Goal: Transaction & Acquisition: Purchase product/service

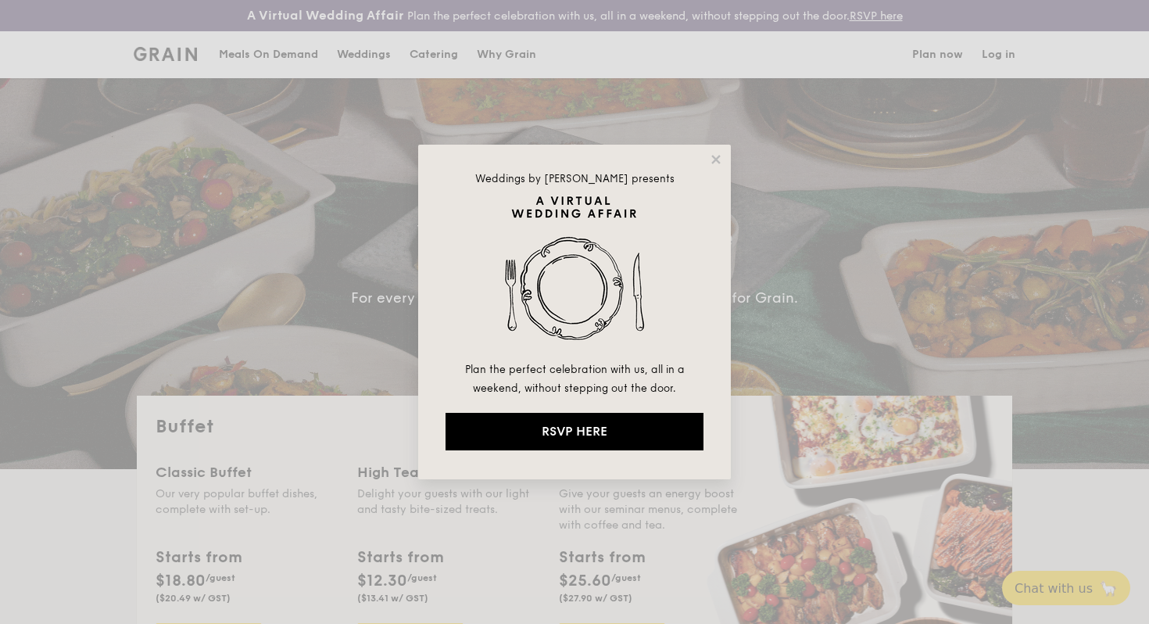
select select
click at [714, 160] on icon at bounding box center [715, 159] width 9 height 9
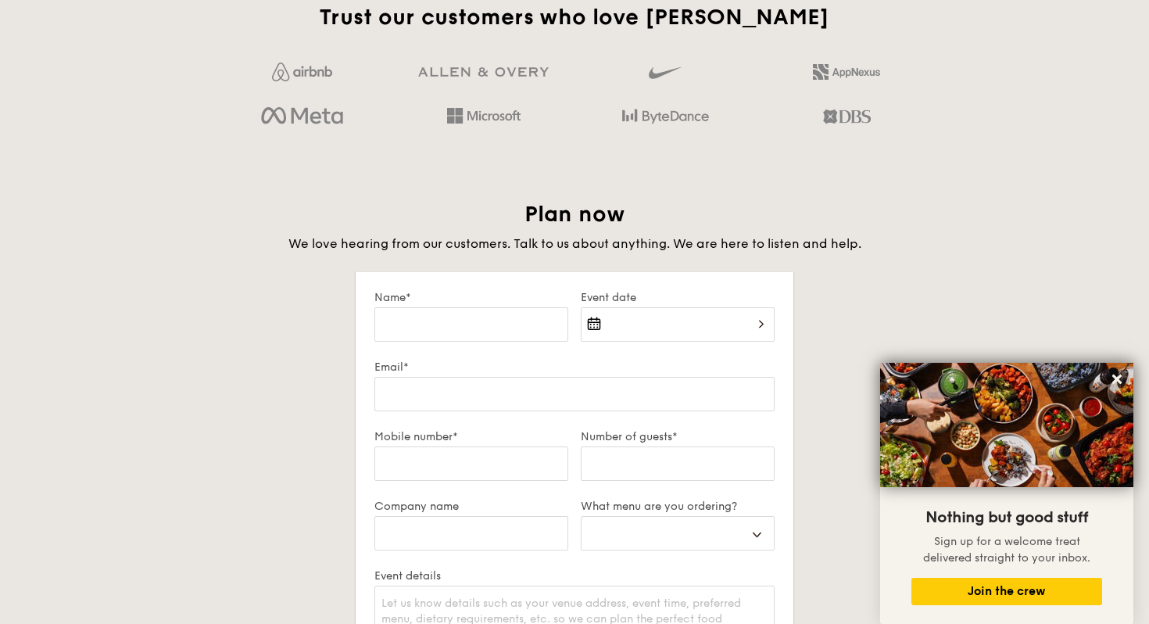
scroll to position [2527, 0]
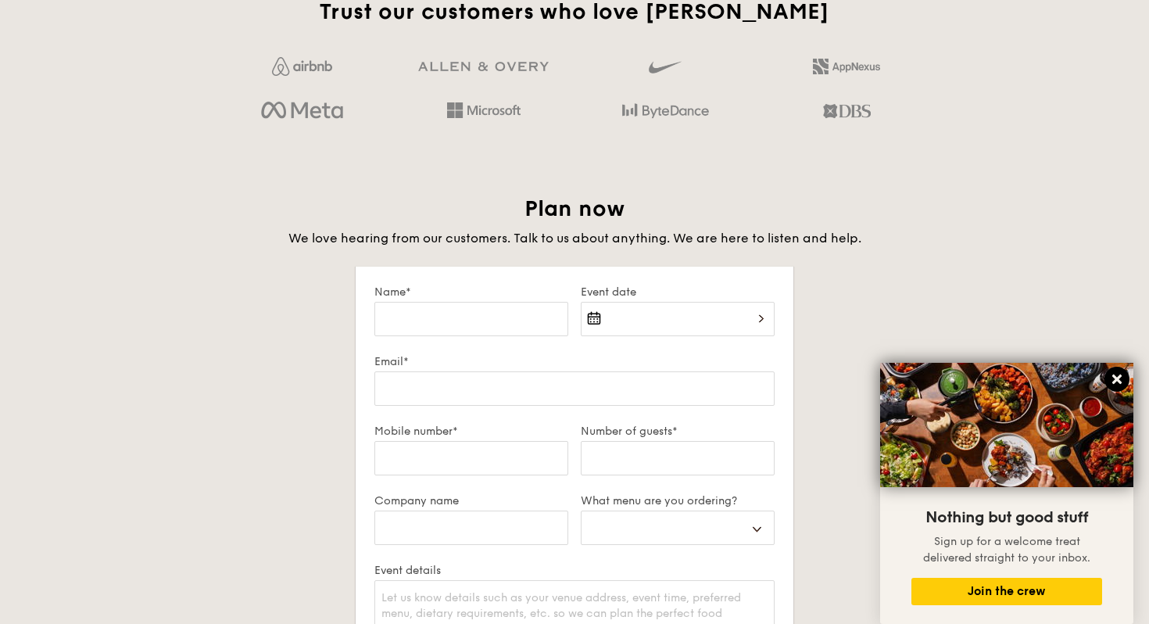
click at [1119, 381] on icon at bounding box center [1116, 378] width 9 height 9
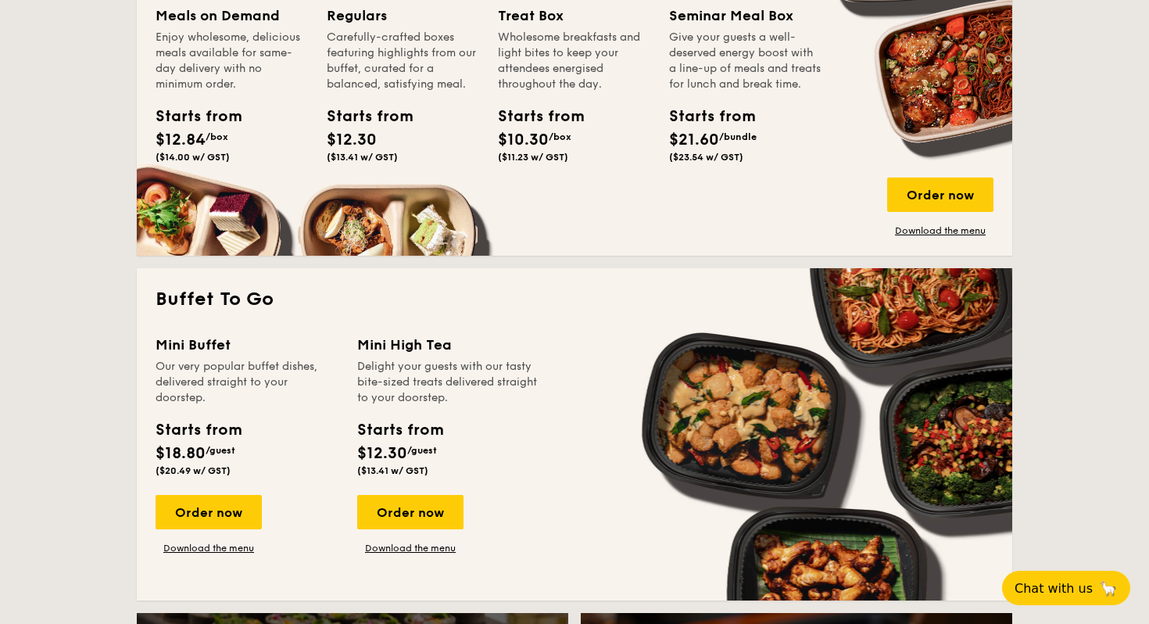
scroll to position [821, 0]
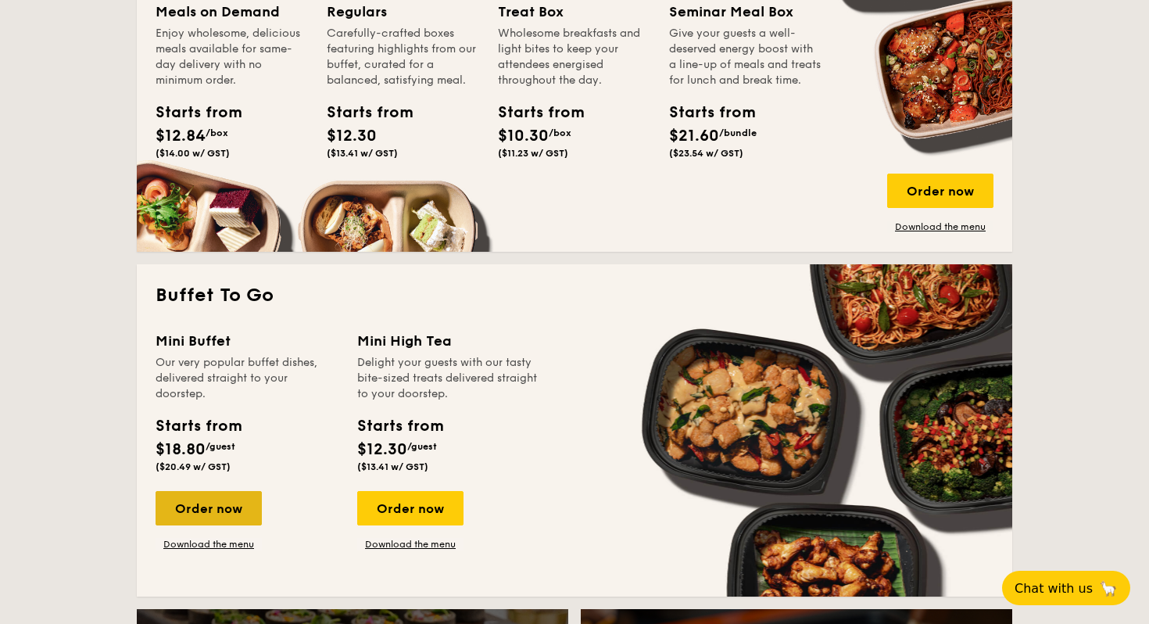
click at [221, 500] on div "Order now" at bounding box center [209, 508] width 106 height 34
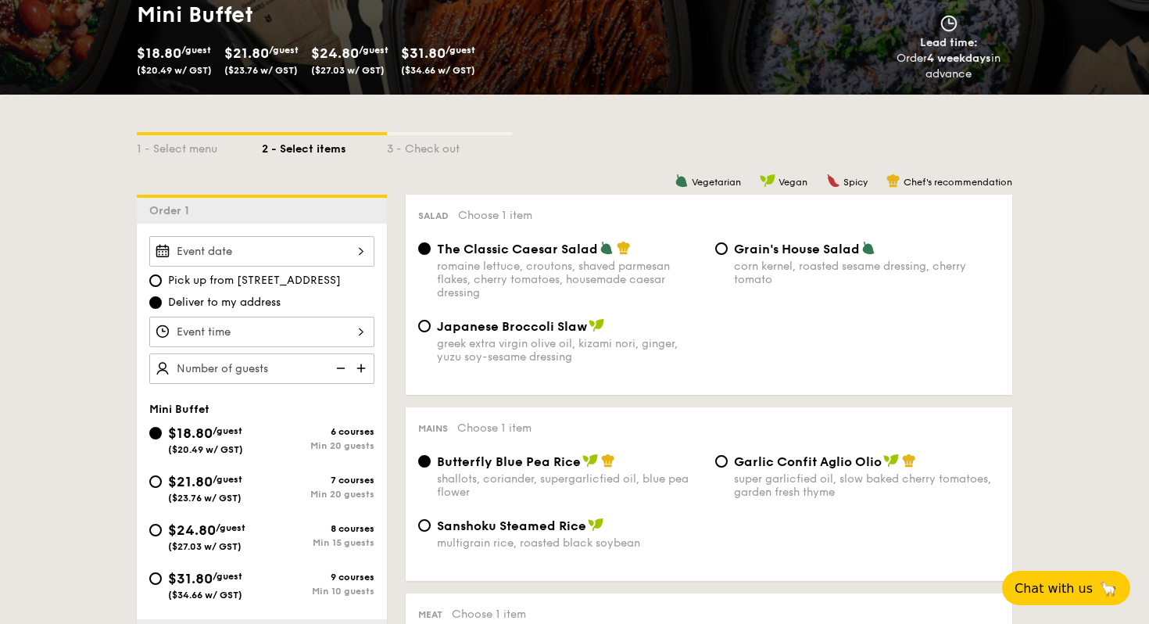
scroll to position [298, 0]
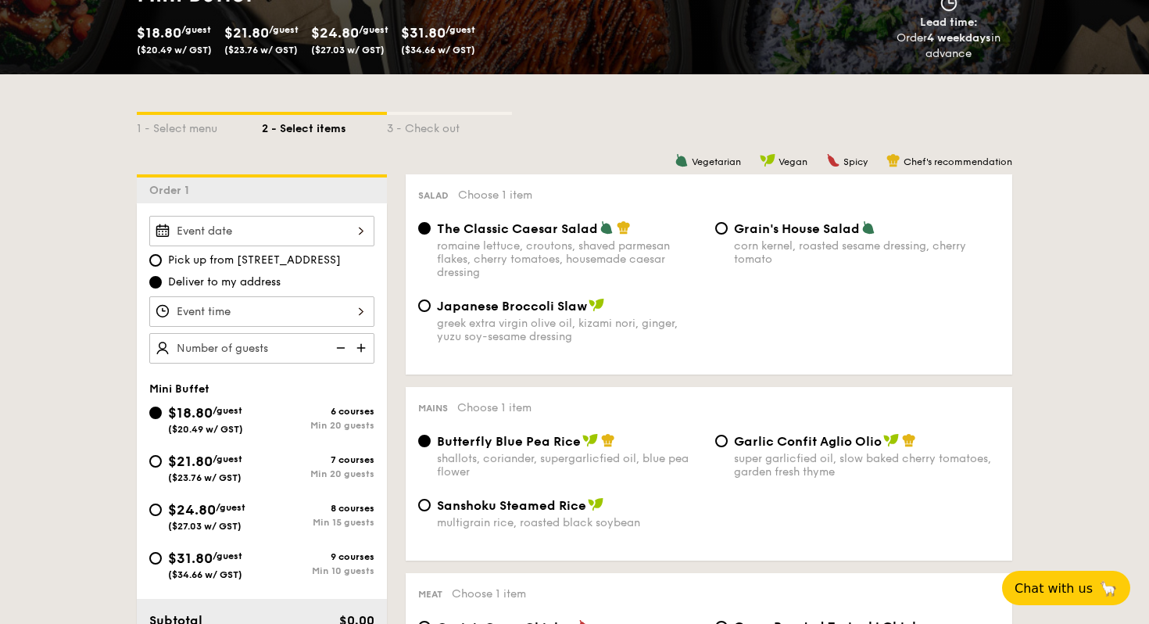
click at [318, 228] on div at bounding box center [261, 231] width 225 height 30
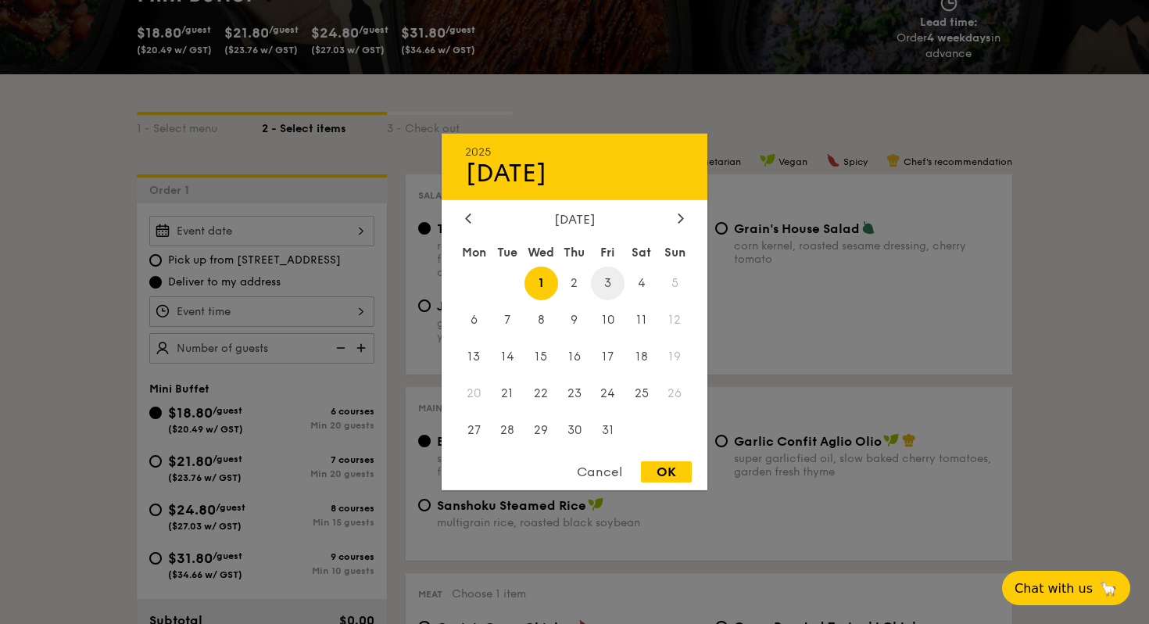
click at [615, 278] on span "3" at bounding box center [608, 284] width 34 height 34
click at [650, 468] on div "OK" at bounding box center [666, 471] width 51 height 21
type input "[DATE]"
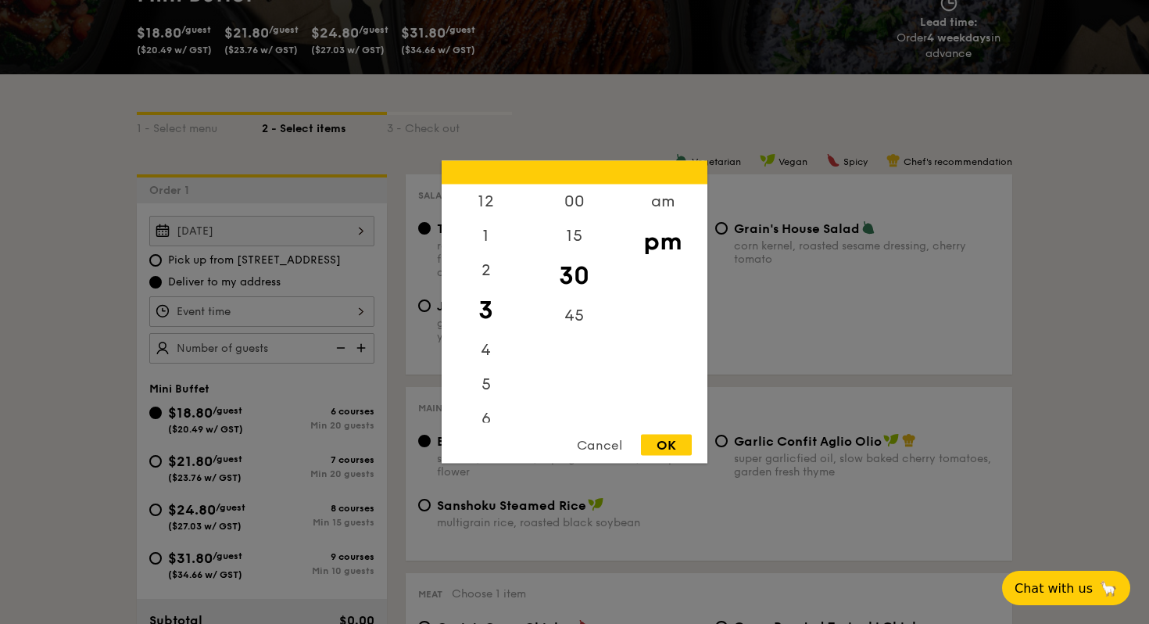
click at [271, 310] on div "12 1 2 3 4 5 6 7 8 9 10 11 00 15 30 45 am pm Cancel OK" at bounding box center [261, 311] width 225 height 30
click at [496, 320] on div "7" at bounding box center [486, 328] width 88 height 34
click at [573, 217] on div "00" at bounding box center [574, 206] width 88 height 45
click at [671, 449] on div "OK" at bounding box center [666, 445] width 51 height 21
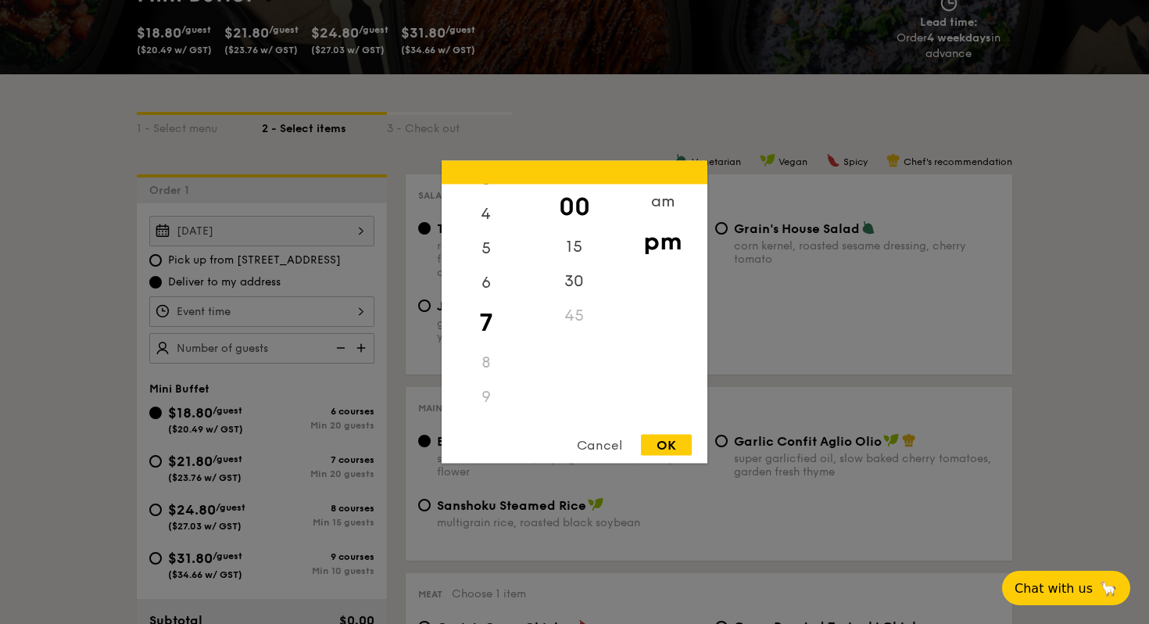
type input "7:00PM"
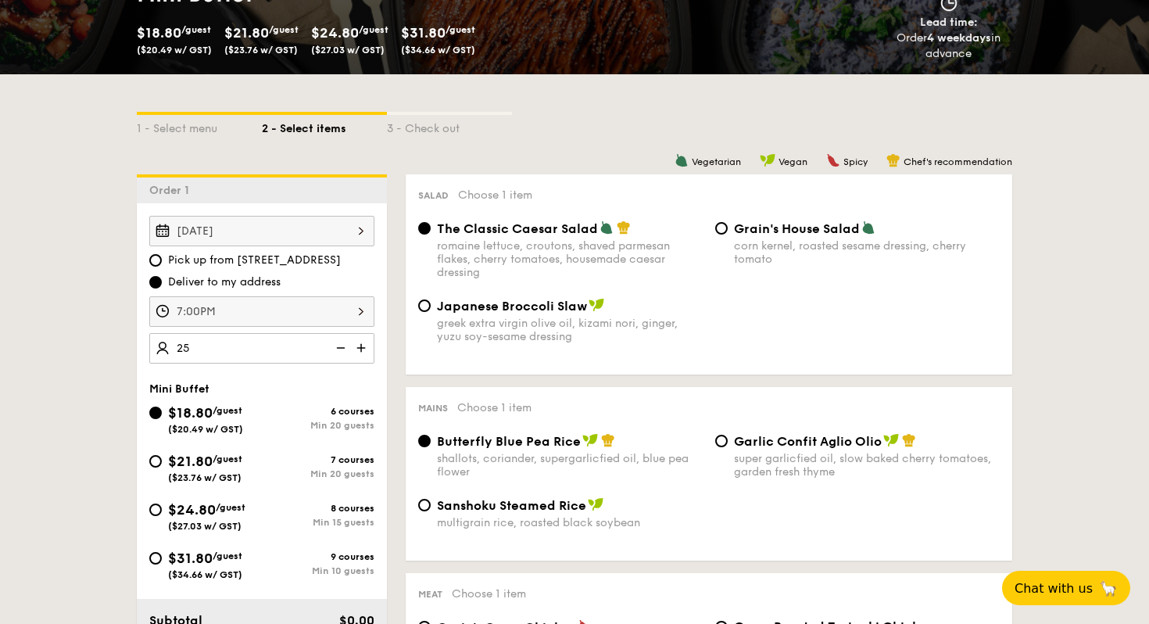
type input "25 guests"
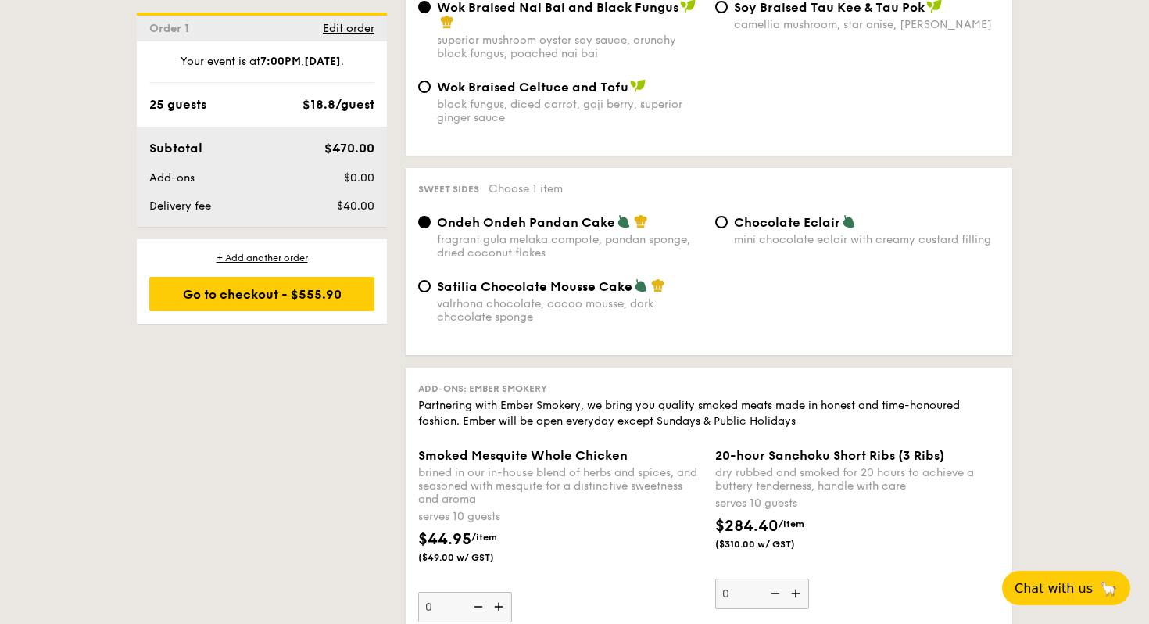
scroll to position [1319, 0]
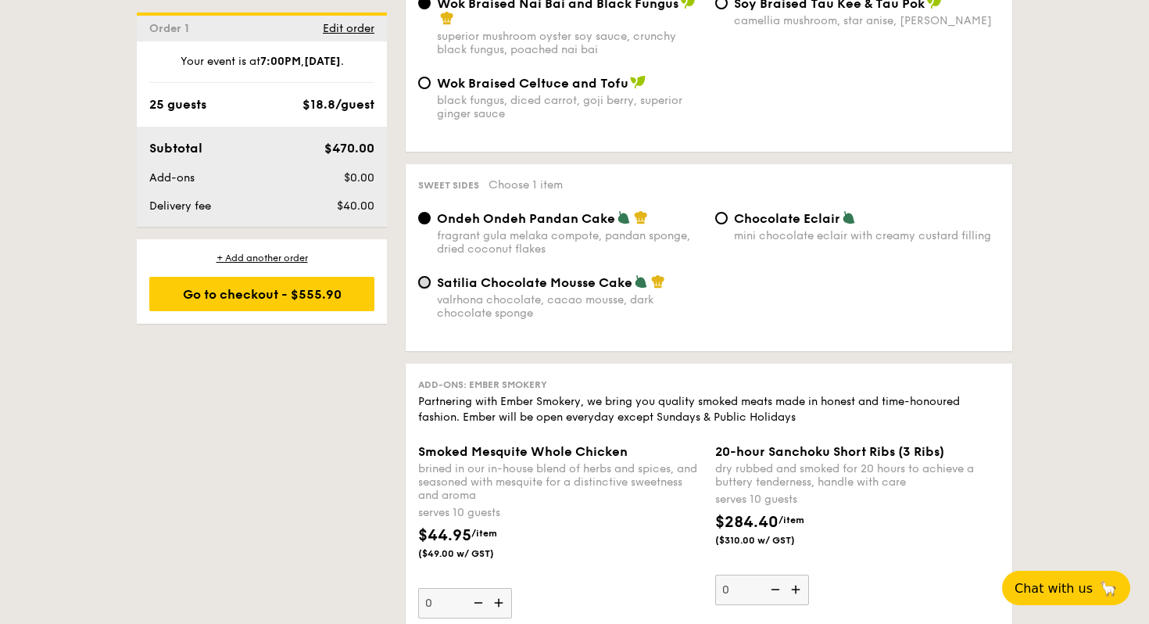
click at [426, 288] on input "Satilia Chocolate Mousse Cake valrhona chocolate, cacao mousse, dark chocolate …" at bounding box center [424, 282] width 13 height 13
radio input "true"
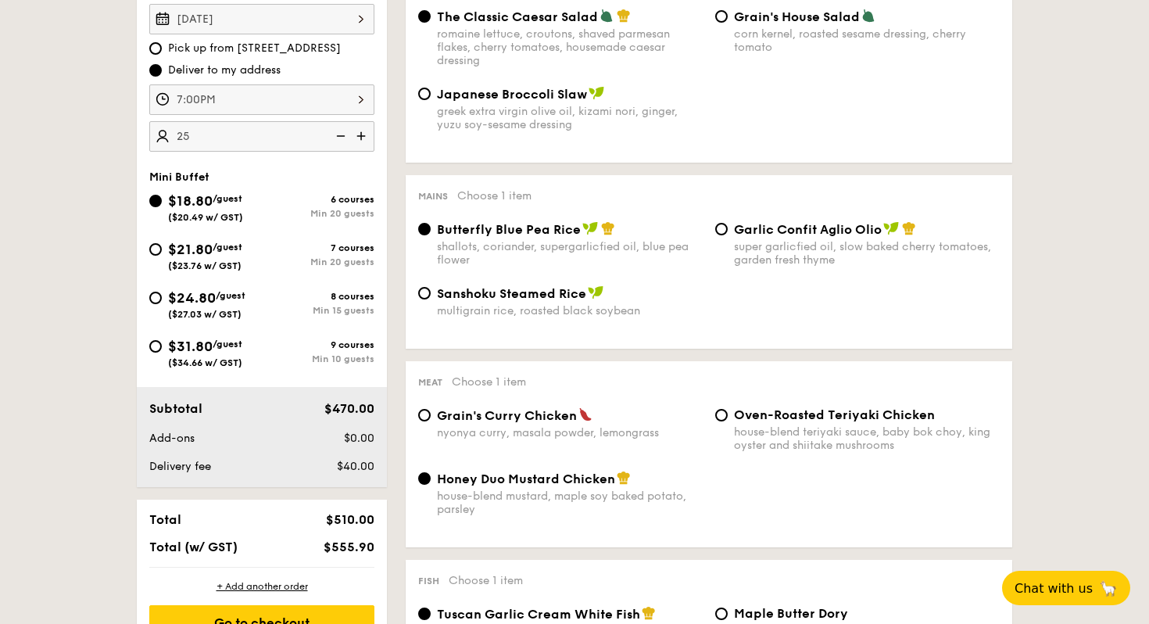
scroll to position [563, 0]
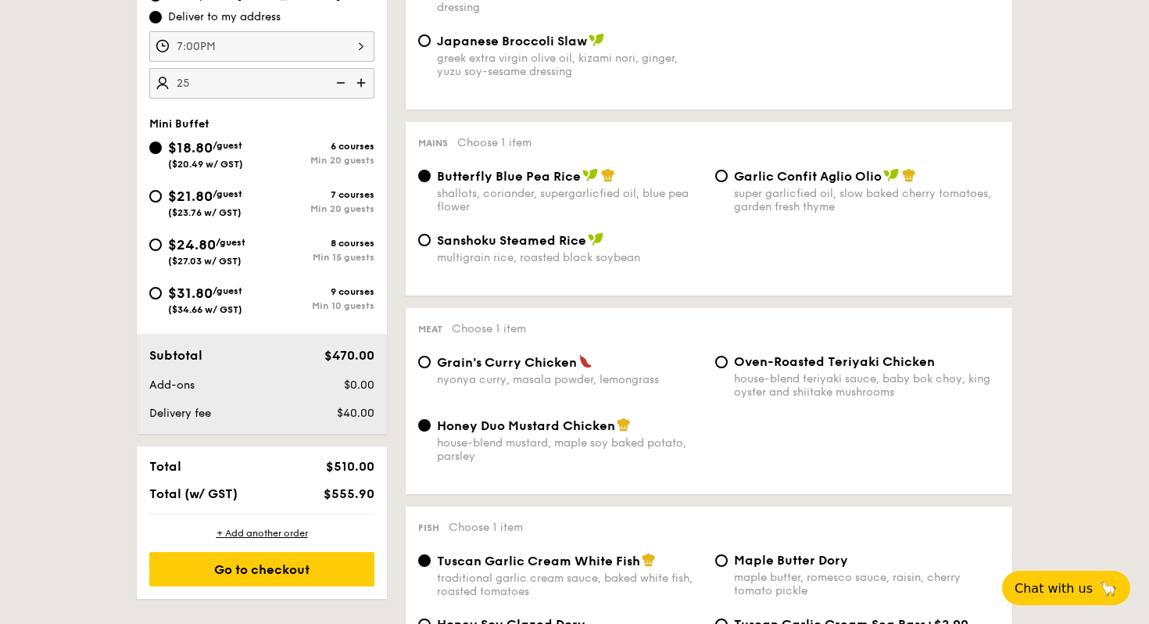
click at [195, 198] on span "$21.80" at bounding box center [190, 196] width 45 height 17
click at [162, 198] on input "$21.80 /guest ($23.76 w/ GST) 7 courses Min 20 guests" at bounding box center [155, 196] width 13 height 13
radio input "true"
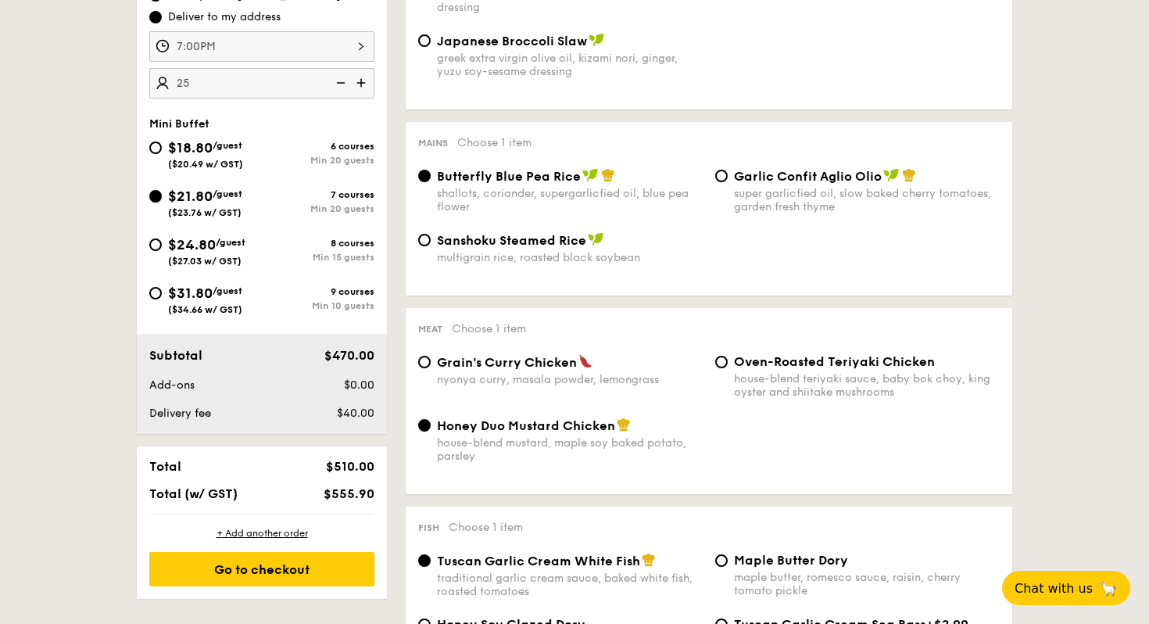
radio input "false"
radio input "true"
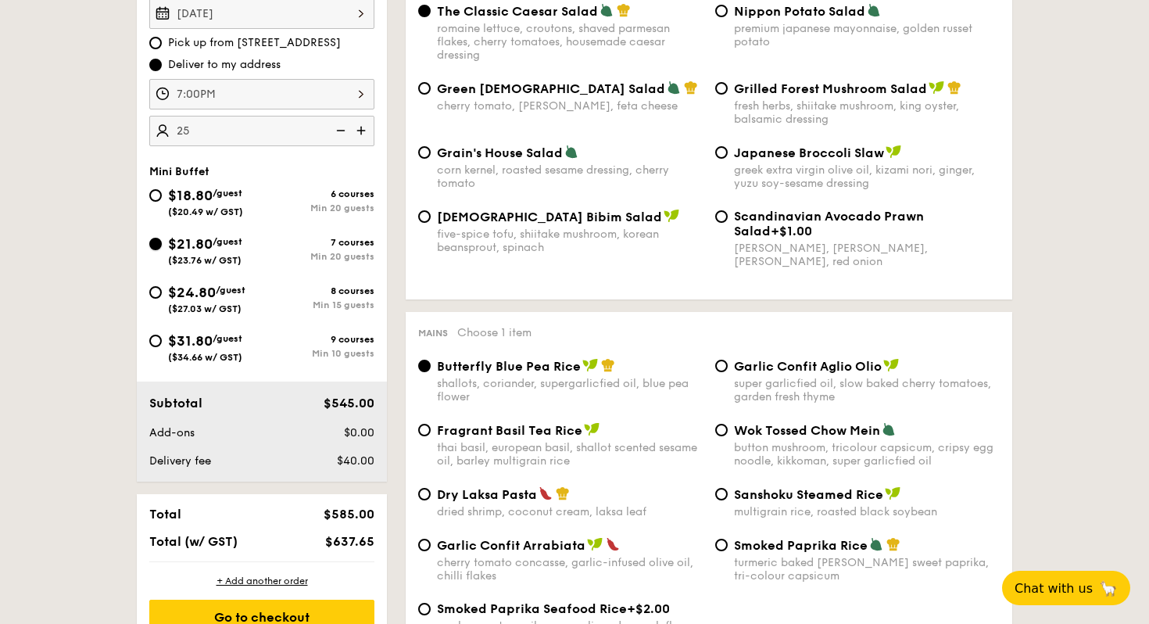
scroll to position [517, 0]
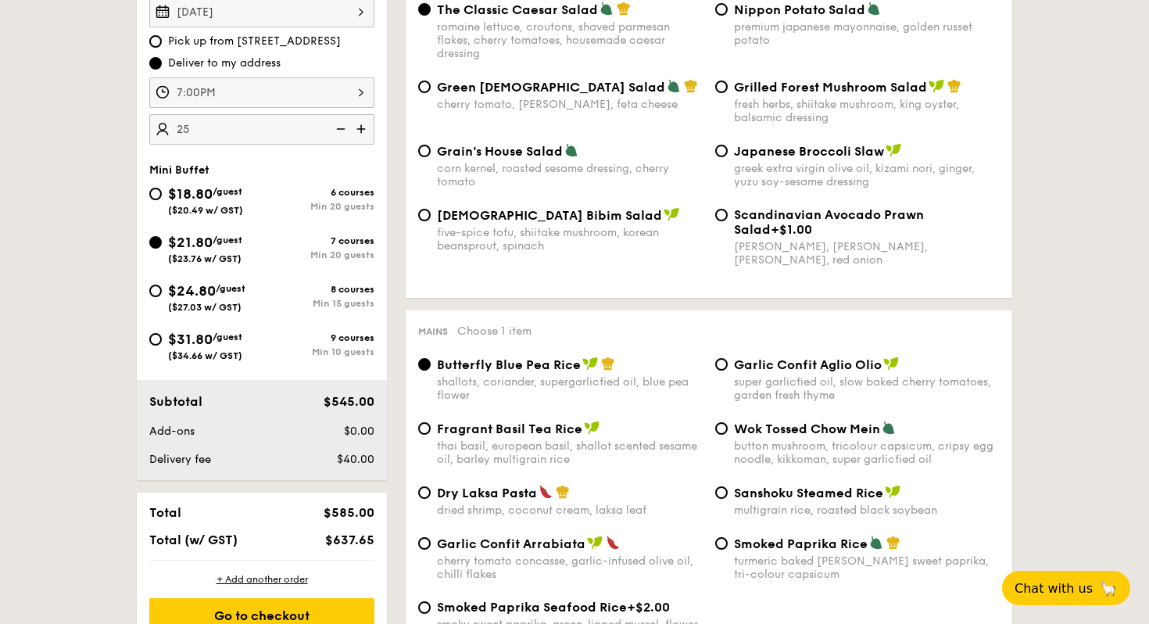
click at [542, 242] on div "five-spice tofu, shiitake mushroom, korean beansprout, spinach" at bounding box center [570, 239] width 266 height 27
click at [431, 221] on input "Korean Bibim Salad five-spice tofu, shiitake mushroom, korean beansprout, spina…" at bounding box center [424, 215] width 13 height 13
radio input "true"
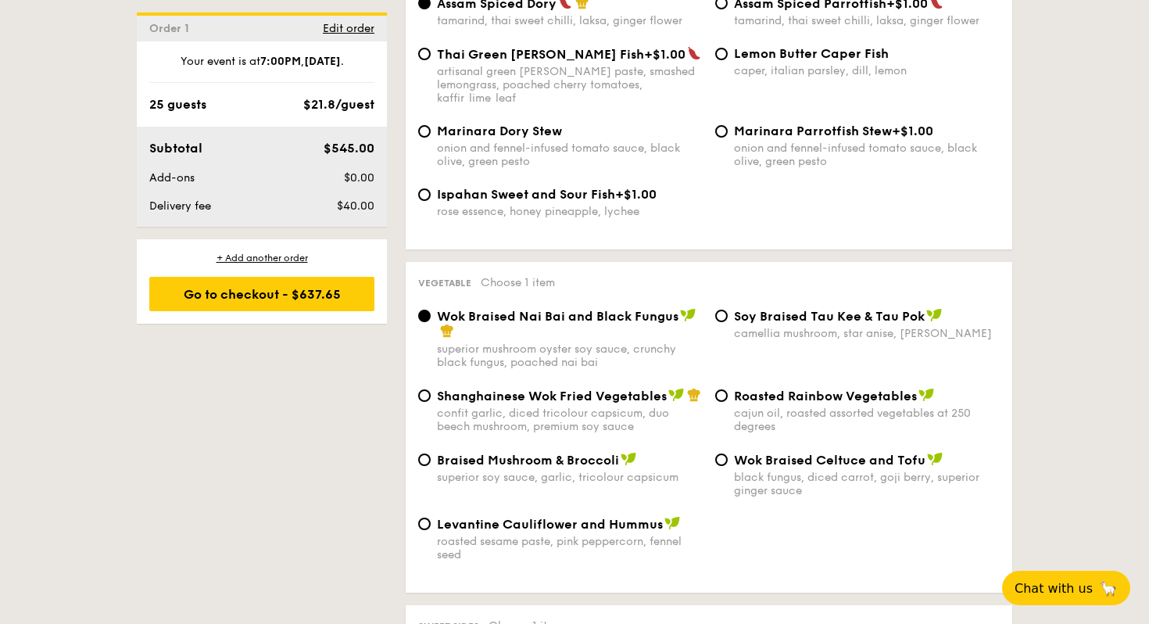
scroll to position [1807, 0]
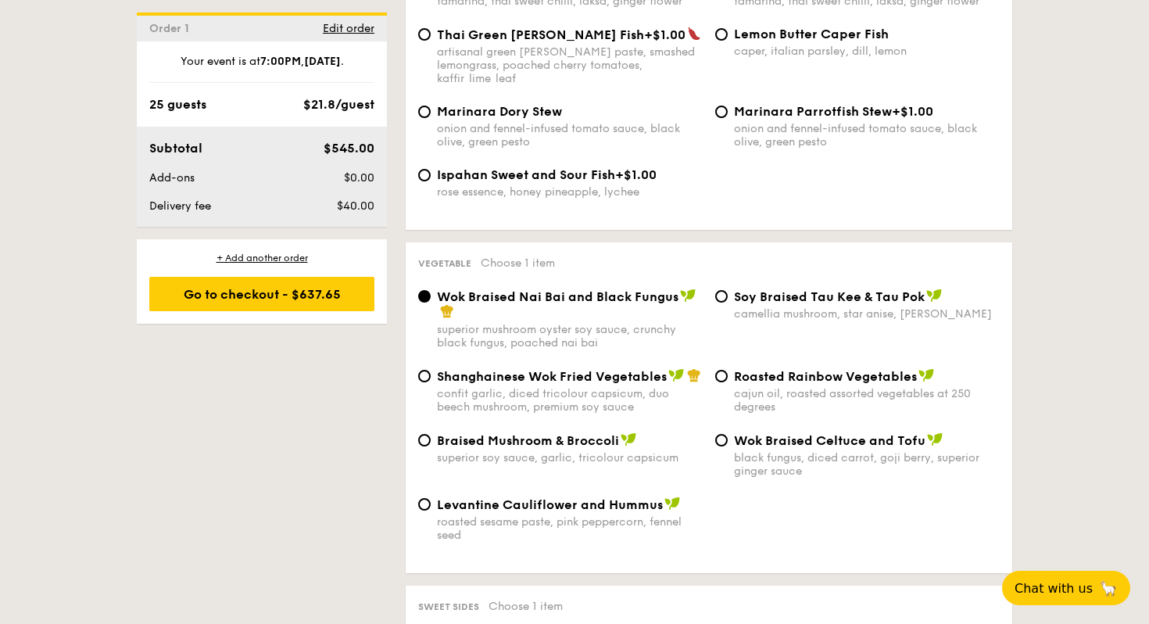
click at [621, 511] on span "Levantine Cauliflower and Hummus" at bounding box center [550, 504] width 226 height 15
click at [431, 510] on input "Levantine Cauliflower and Hummus roasted sesame paste, pink peppercorn, fennel …" at bounding box center [424, 504] width 13 height 13
radio input "true"
click at [622, 296] on span "Wok Braised Nai Bai and Black Fungus" at bounding box center [558, 296] width 242 height 15
click at [431, 296] on input "Wok Braised Nai Bai and Black Fungus superior mushroom oyster soy sauce, crunch…" at bounding box center [424, 296] width 13 height 13
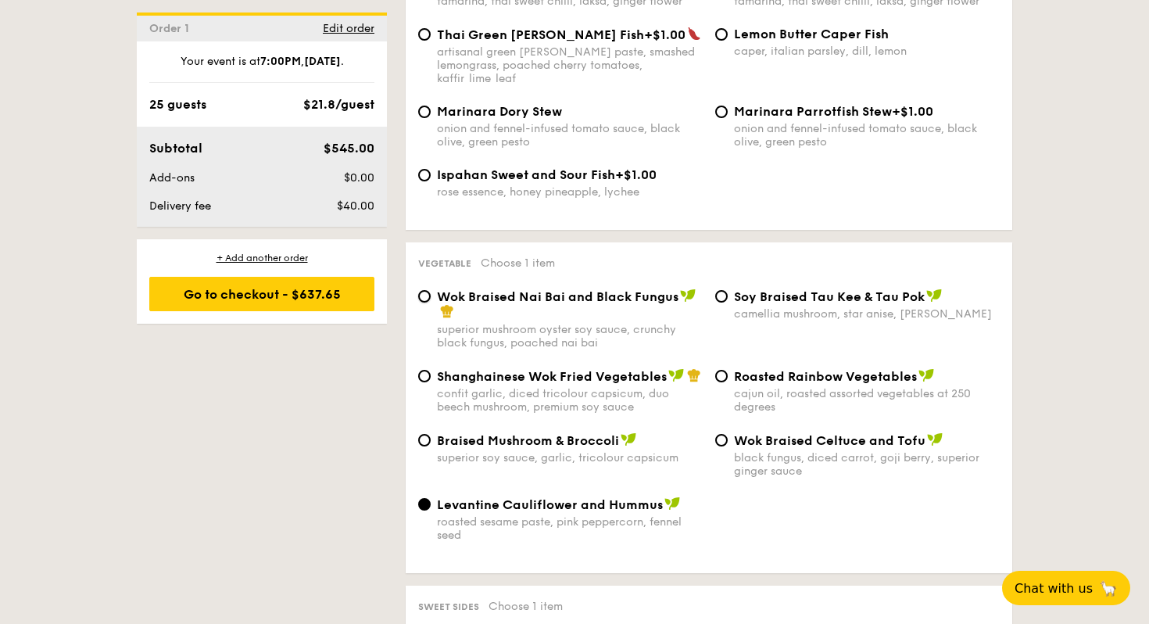
radio input "true"
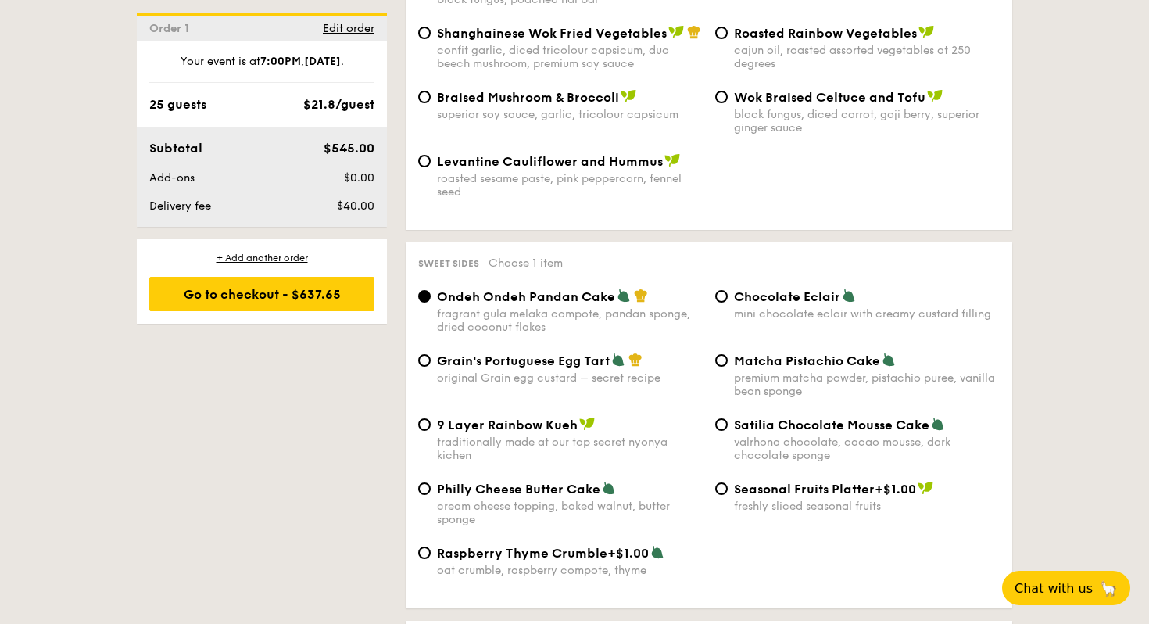
scroll to position [2156, 0]
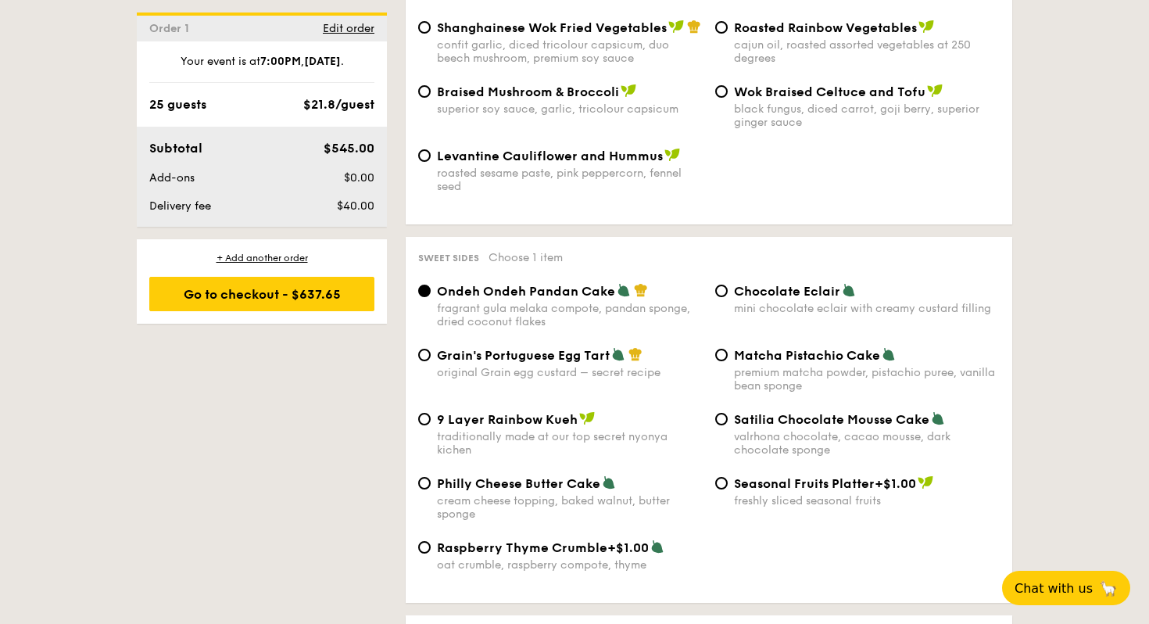
click at [587, 362] on span "Grain's Portuguese Egg Tart" at bounding box center [523, 355] width 173 height 15
click at [431, 361] on input "Grain's Portuguese Egg Tart original Grain egg custard – secret recipe" at bounding box center [424, 355] width 13 height 13
radio input "true"
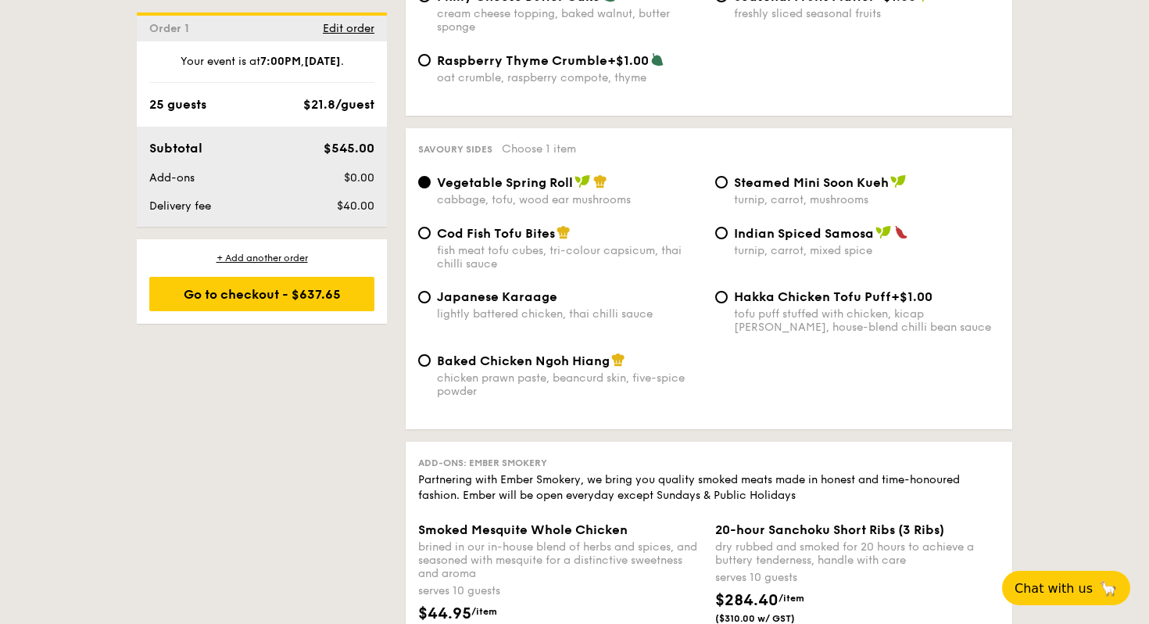
scroll to position [2650, 0]
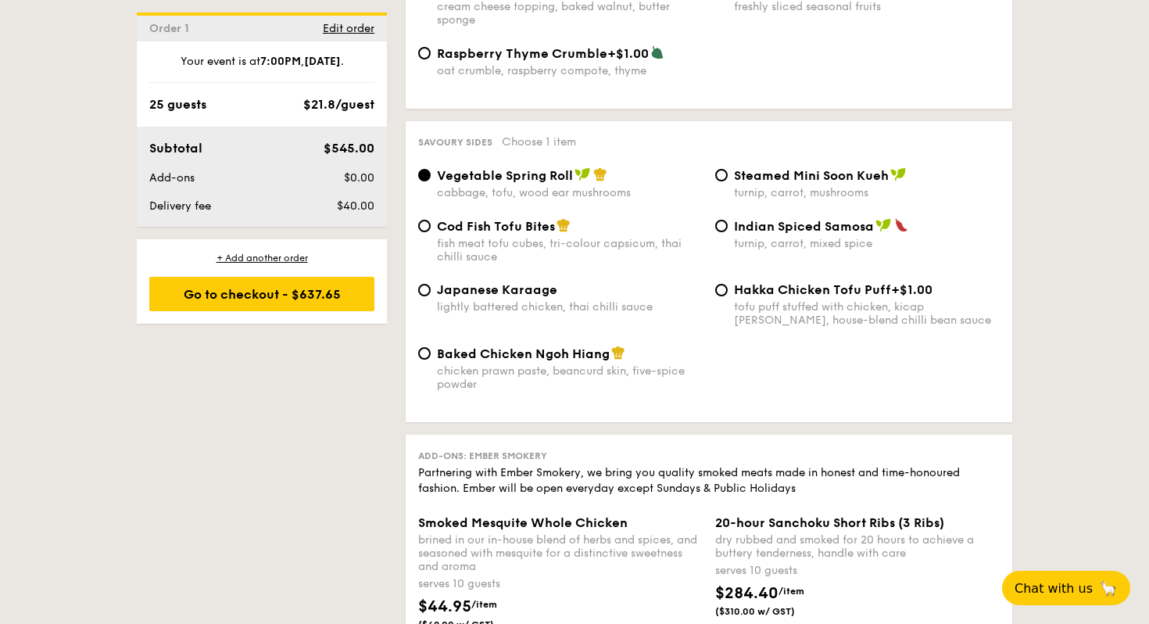
click at [747, 249] on div "turnip, carrot, mixed spice" at bounding box center [867, 243] width 266 height 13
click at [728, 232] on input "Indian Spiced Samosa turnip, carrot, mixed spice" at bounding box center [721, 226] width 13 height 13
radio input "true"
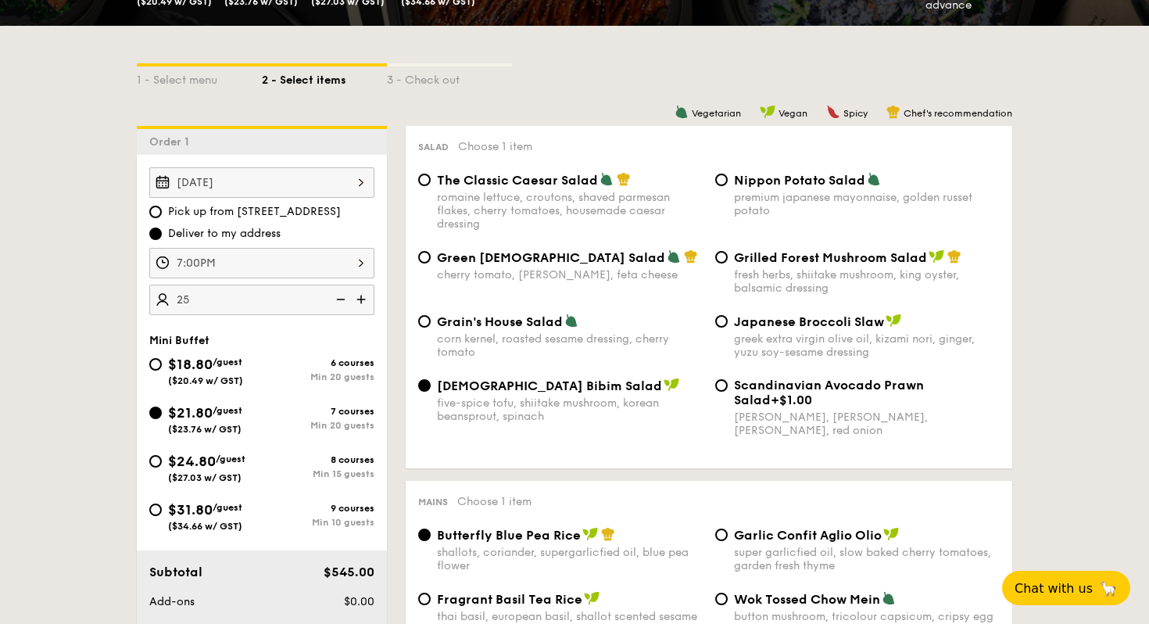
scroll to position [349, 0]
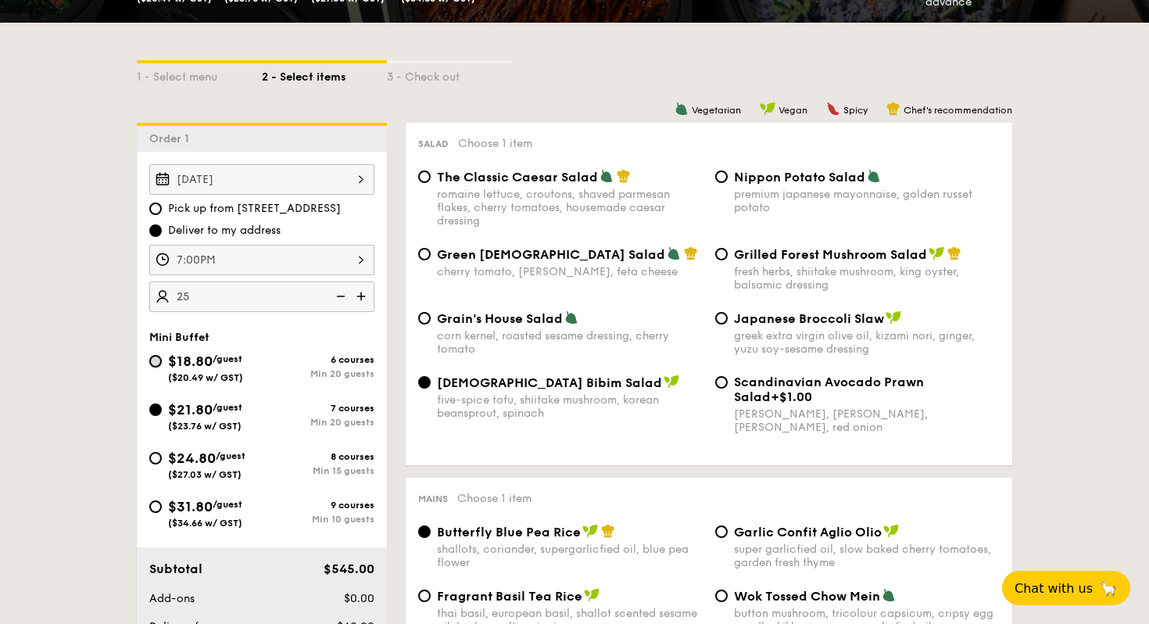
click at [152, 360] on input "$18.80 /guest ($20.49 w/ GST) 6 courses Min 20 guests" at bounding box center [155, 361] width 13 height 13
radio input "true"
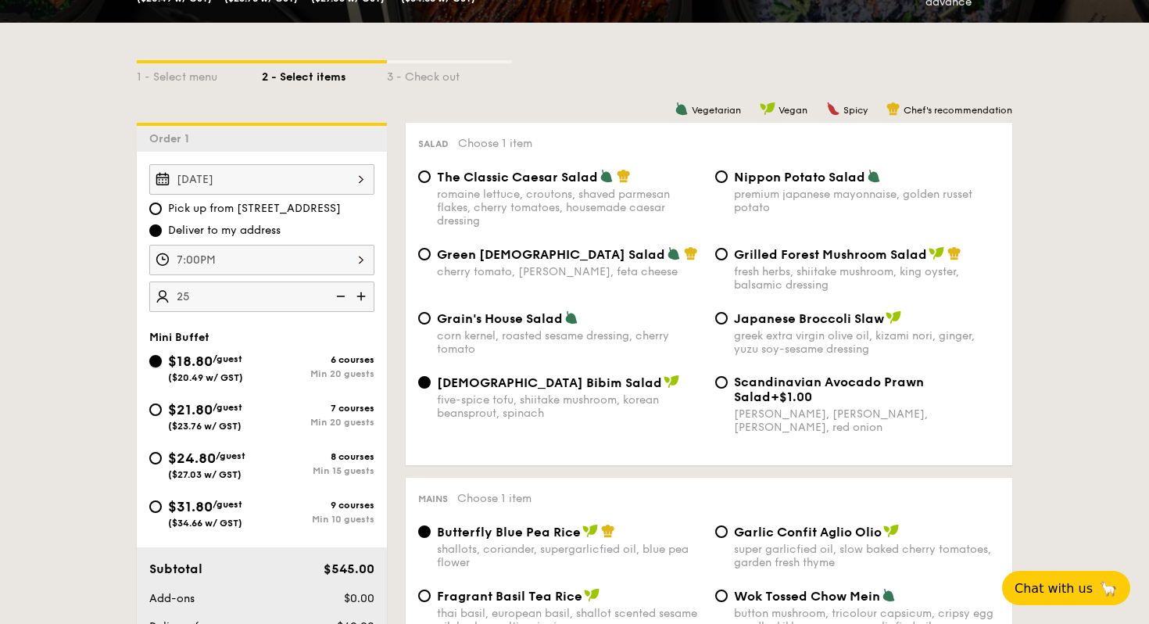
radio input "true"
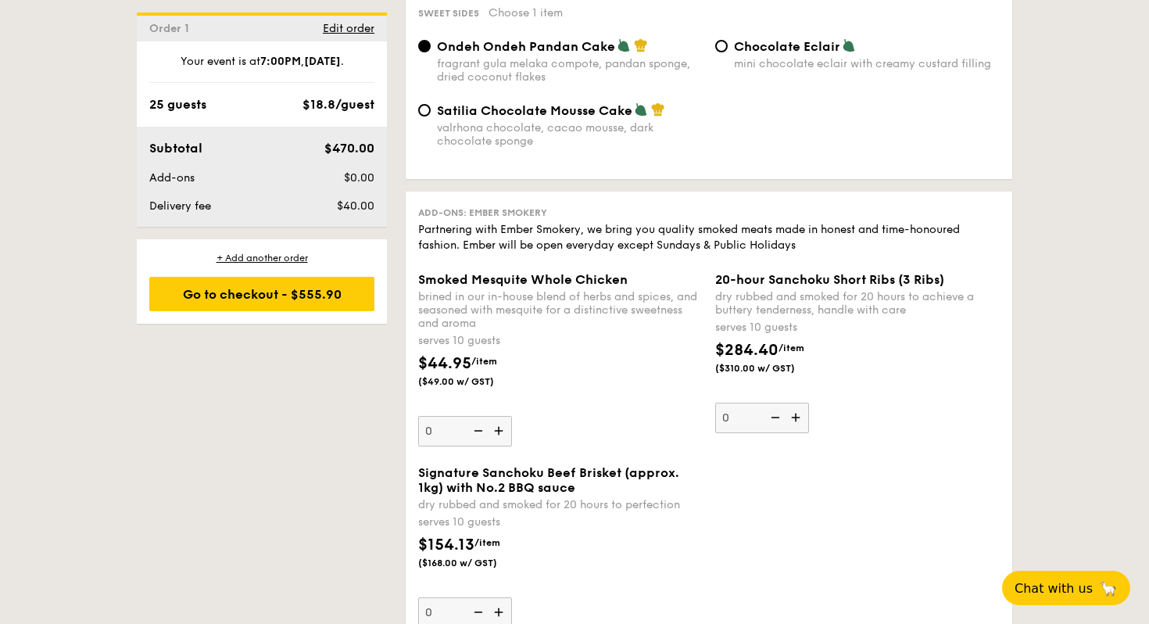
scroll to position [1523, 0]
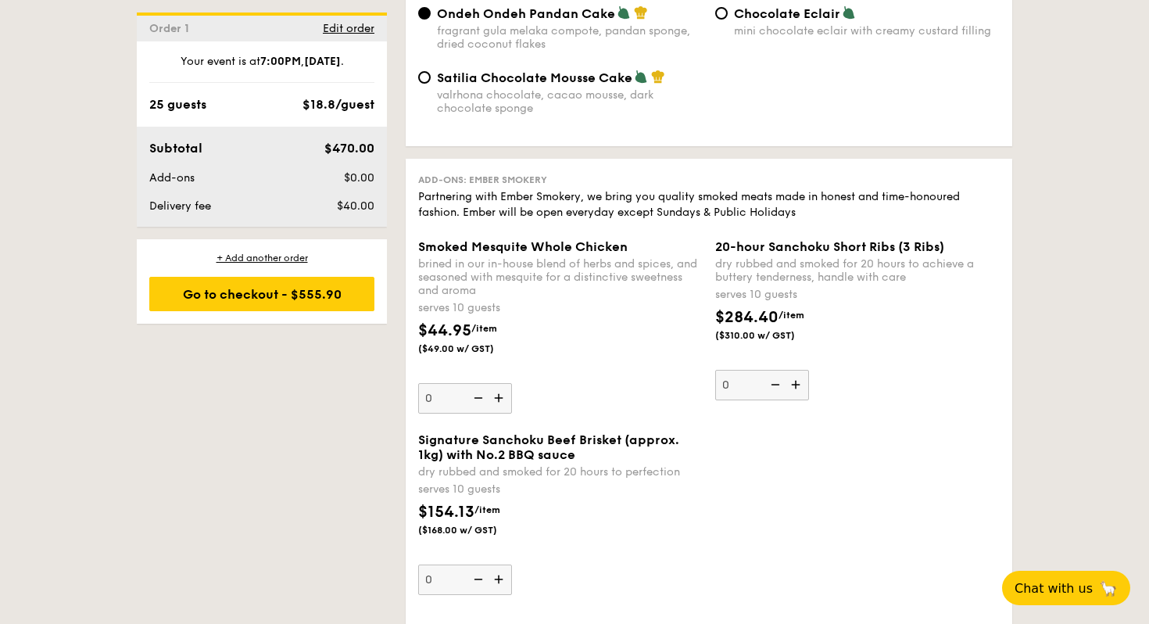
click at [499, 413] on img at bounding box center [500, 398] width 23 height 30
click at [499, 414] on input "0" at bounding box center [465, 398] width 94 height 30
type input "1"
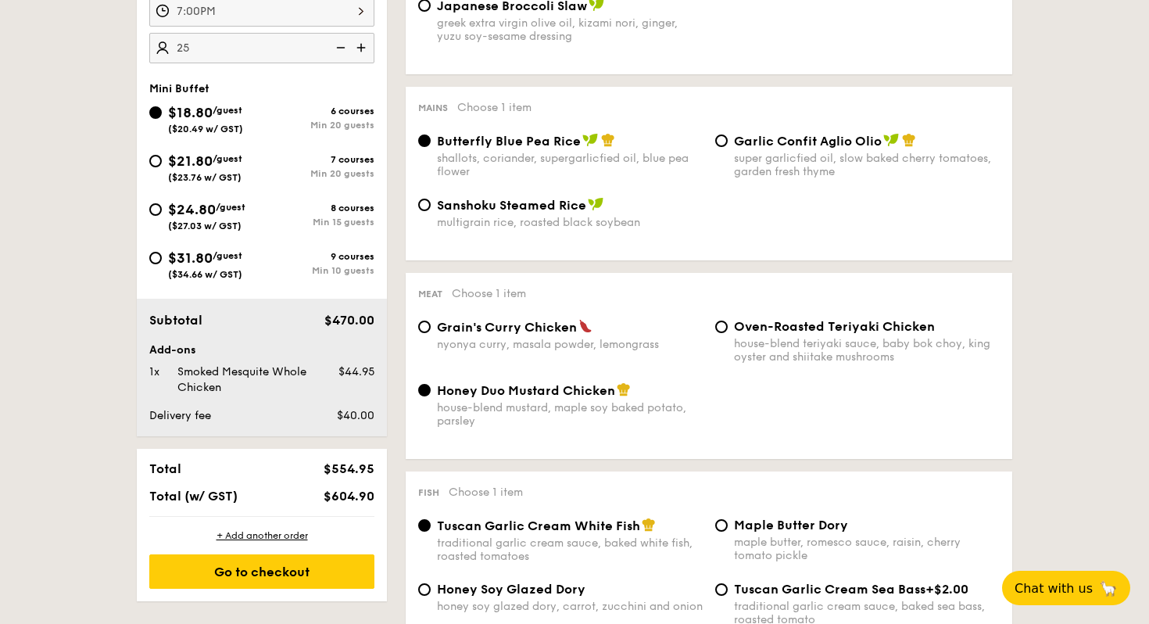
scroll to position [597, 0]
click at [624, 343] on div "nyonya curry, masala powder, lemongrass" at bounding box center [570, 344] width 266 height 13
click at [431, 334] on input "Grain's [PERSON_NAME] Chicken nyonya [PERSON_NAME], masala powder, lemongrass" at bounding box center [424, 327] width 13 height 13
radio input "true"
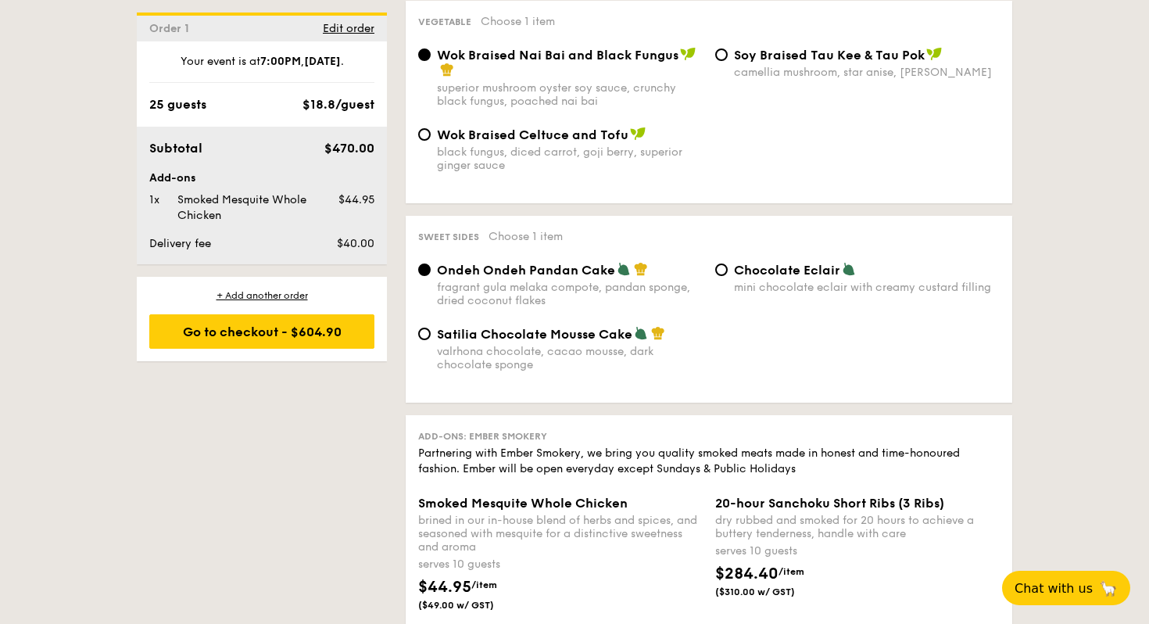
scroll to position [1269, 0]
click at [617, 340] on span "Satilia Chocolate Mousse Cake" at bounding box center [534, 332] width 195 height 15
click at [431, 338] on input "Satilia Chocolate Mousse Cake valrhona chocolate, cacao mousse, dark chocolate …" at bounding box center [424, 332] width 13 height 13
radio input "true"
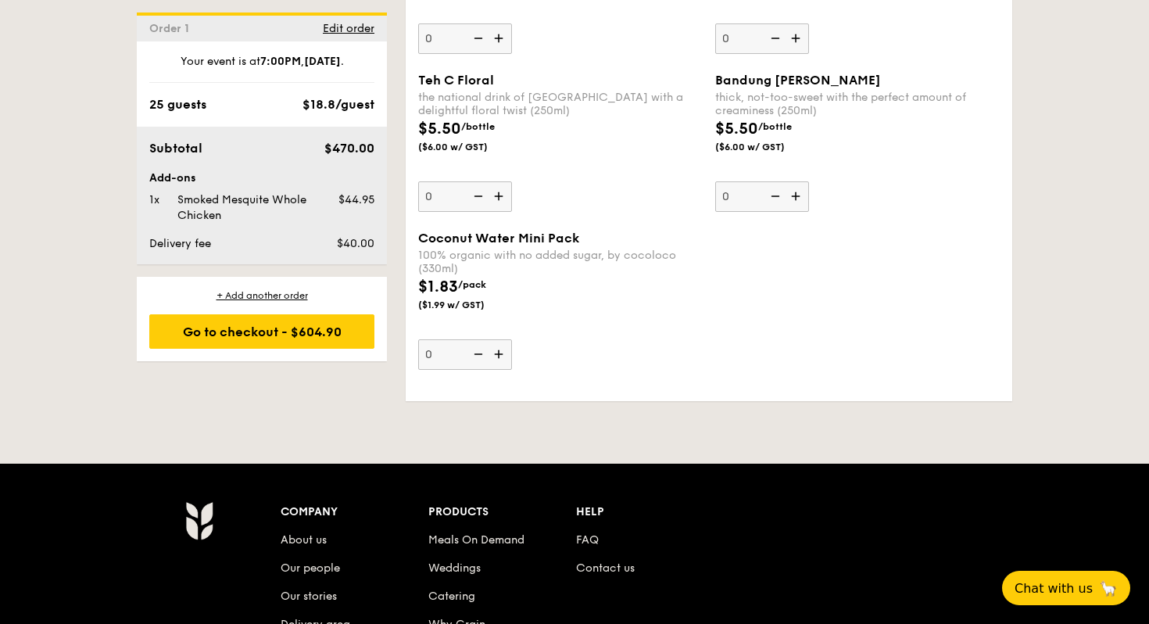
scroll to position [3103, 0]
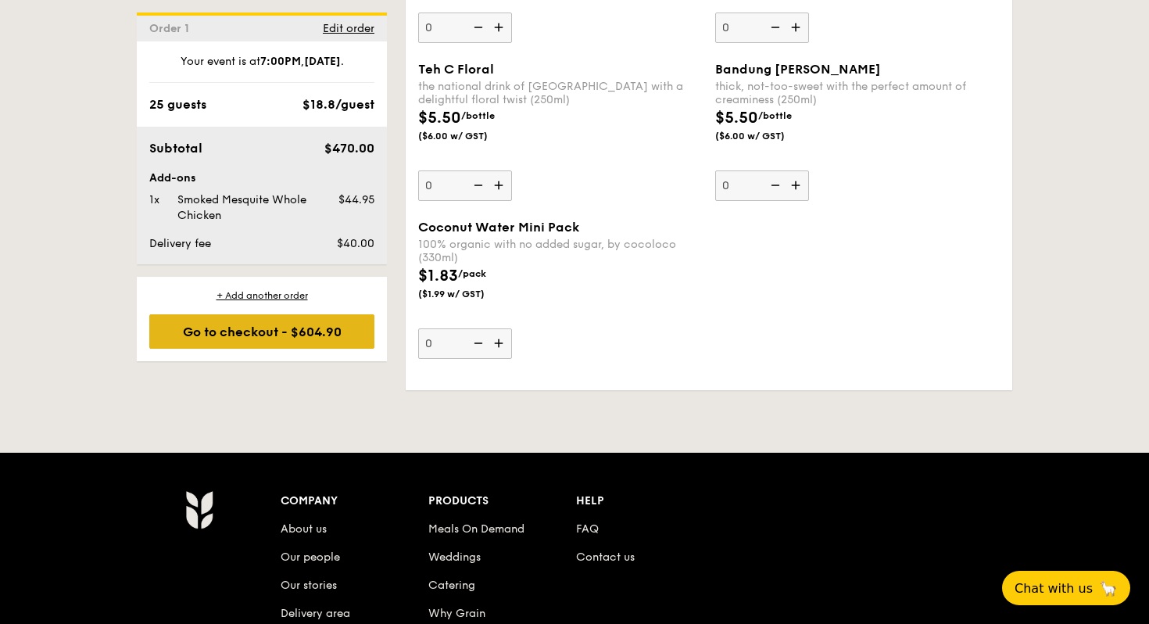
click at [325, 332] on div "Go to checkout - $604.90" at bounding box center [261, 331] width 225 height 34
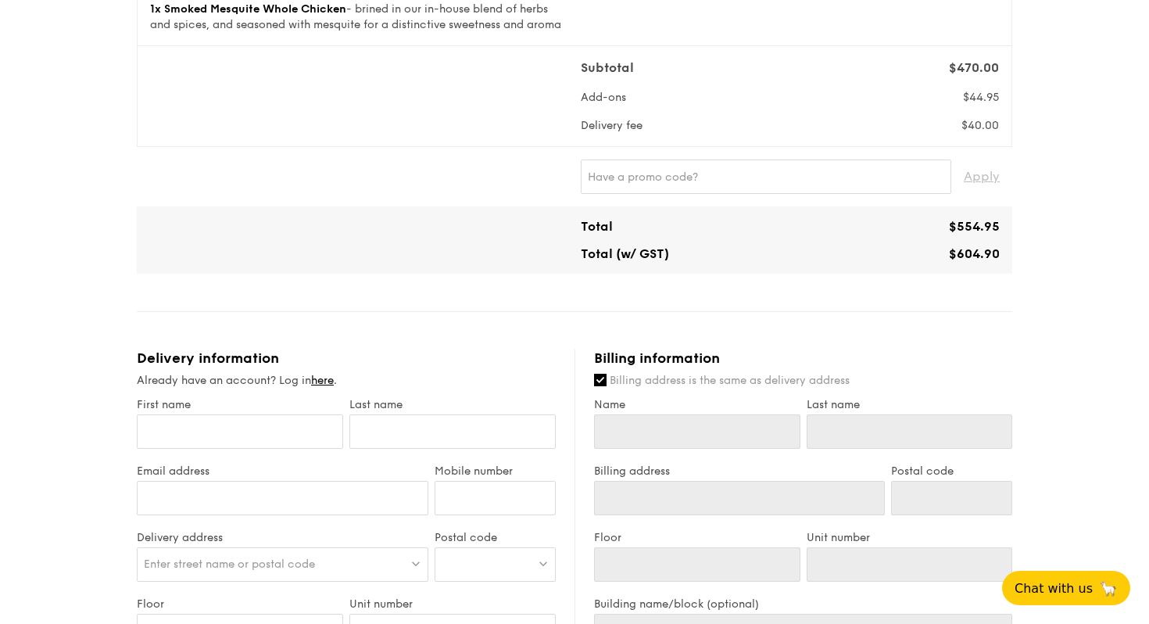
scroll to position [506, 0]
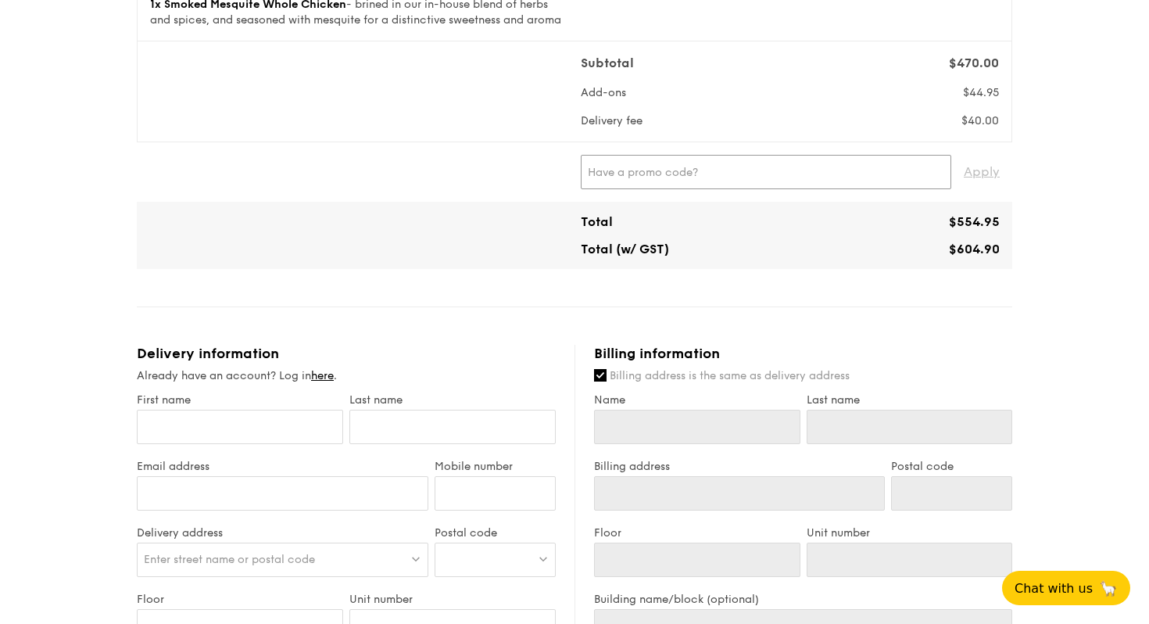
click at [729, 189] on input "text" at bounding box center [766, 172] width 371 height 34
click at [989, 189] on span "Apply" at bounding box center [982, 172] width 36 height 34
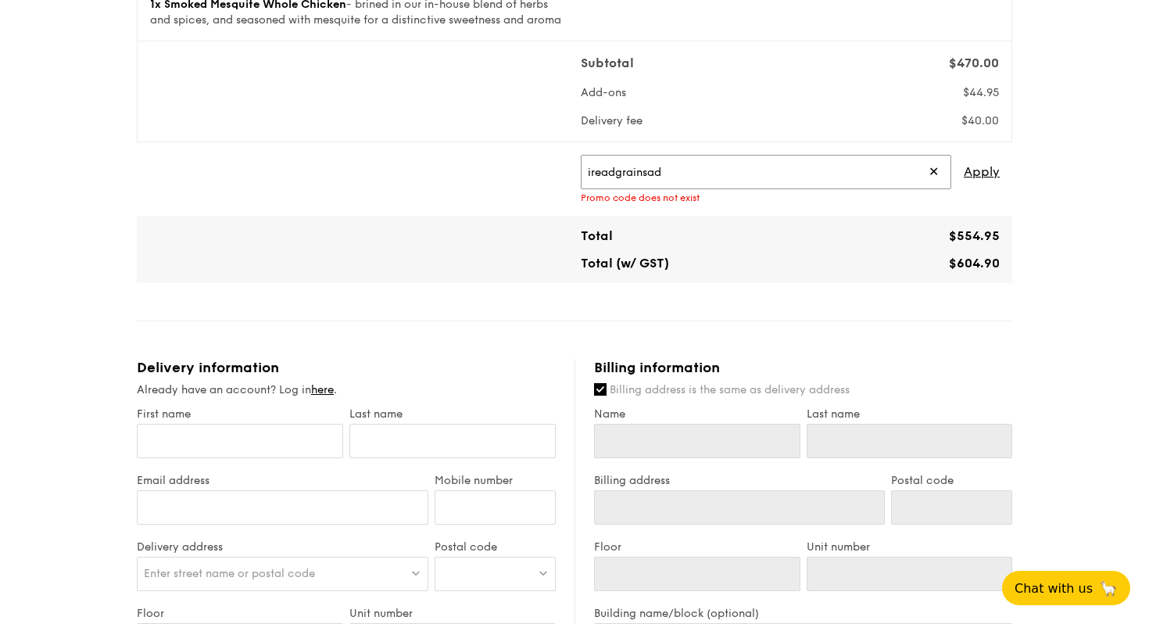
click at [888, 186] on input "ireadgrainsad" at bounding box center [766, 172] width 371 height 34
click at [987, 188] on span "Apply" at bounding box center [982, 172] width 36 height 34
type input "IREADGRAINADS"
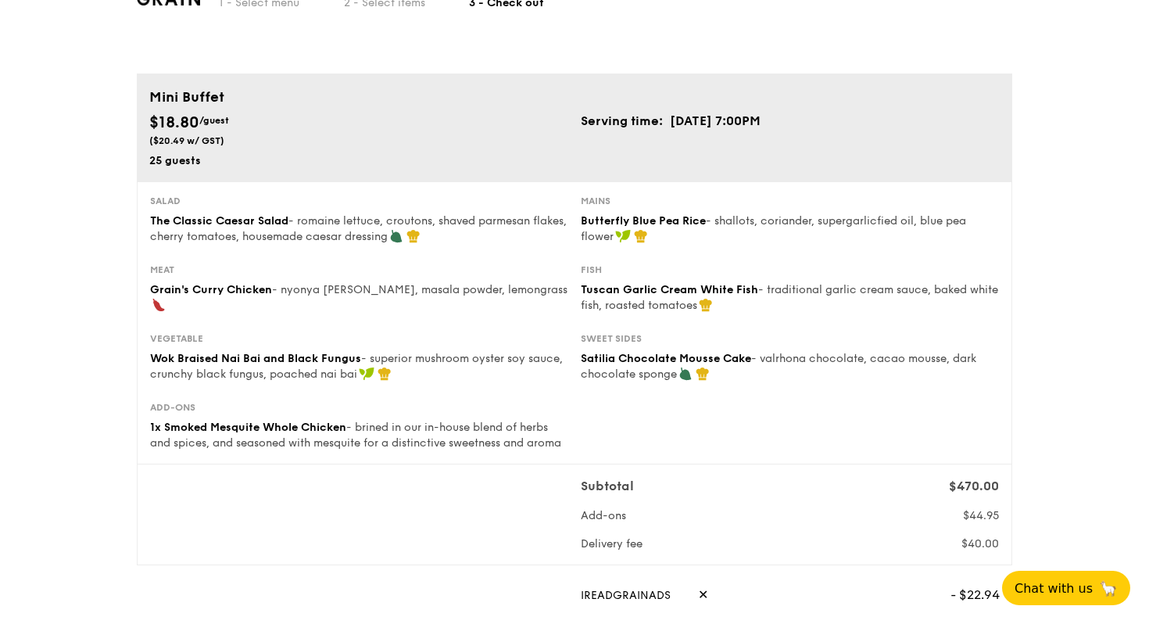
scroll to position [0, 0]
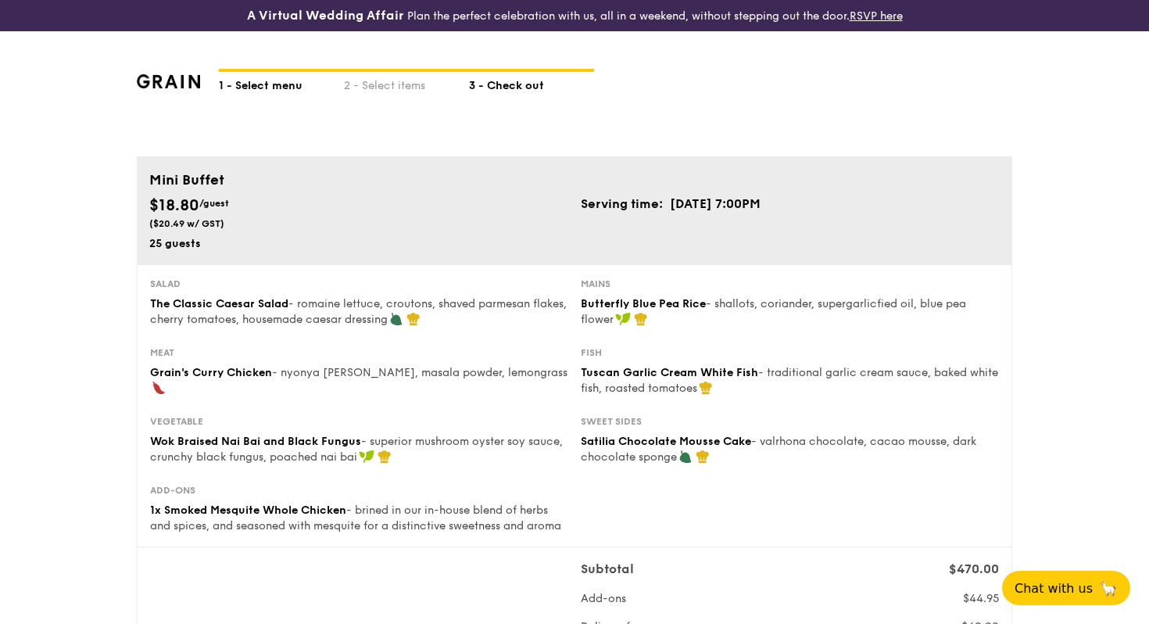
click at [270, 88] on div "1 - Select menu" at bounding box center [281, 83] width 125 height 22
select select
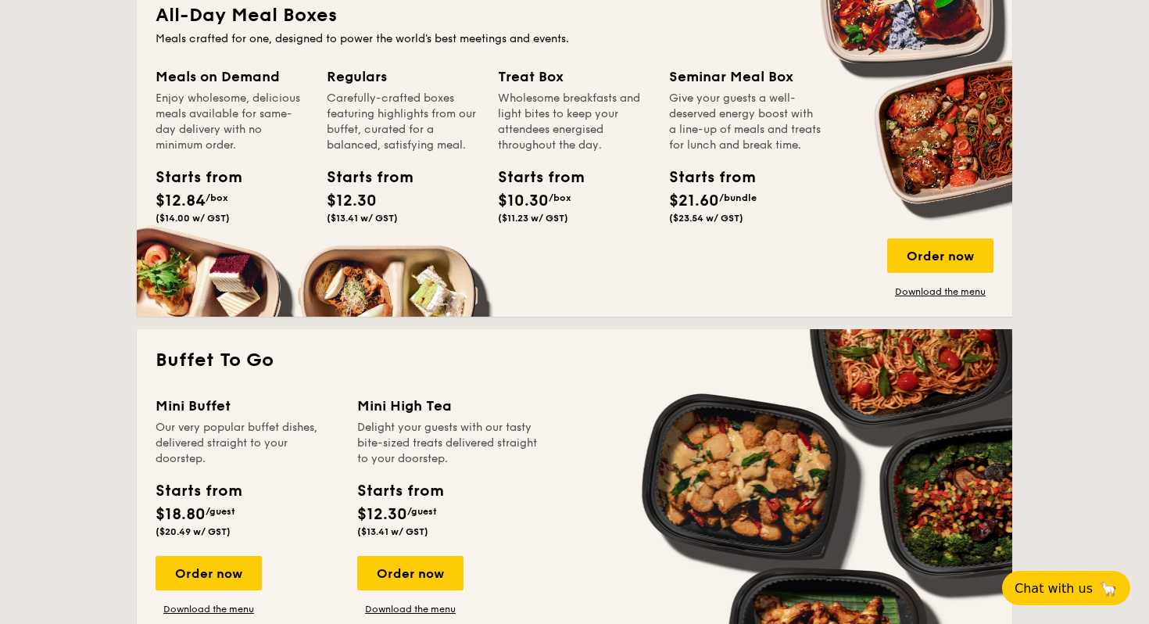
scroll to position [761, 0]
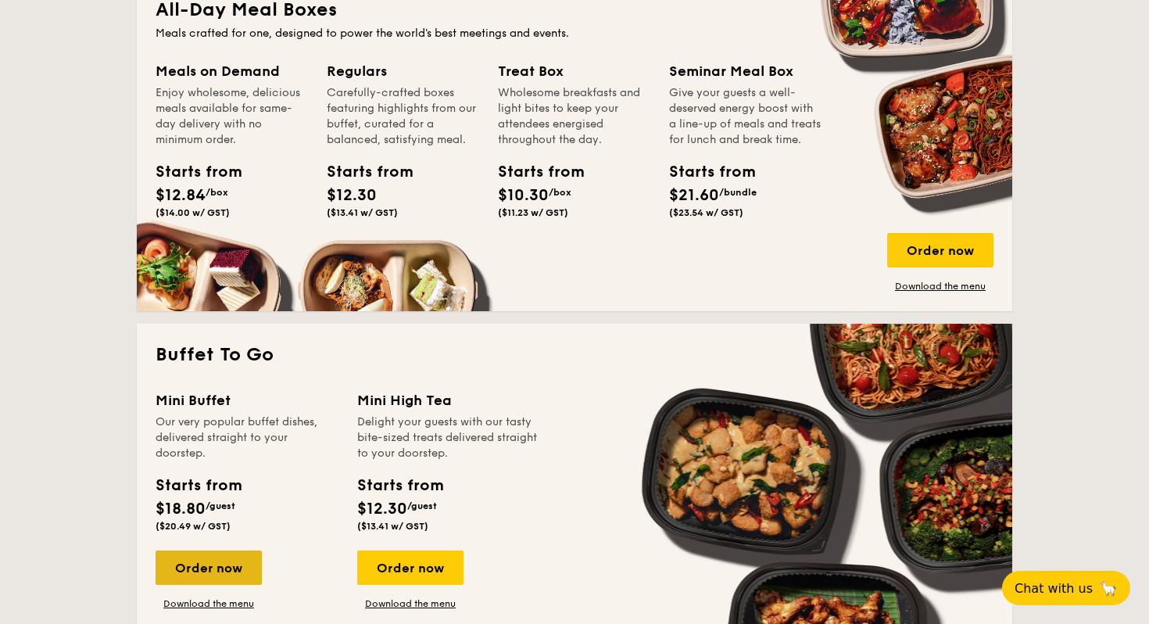
click at [213, 576] on div "Order now" at bounding box center [209, 567] width 106 height 34
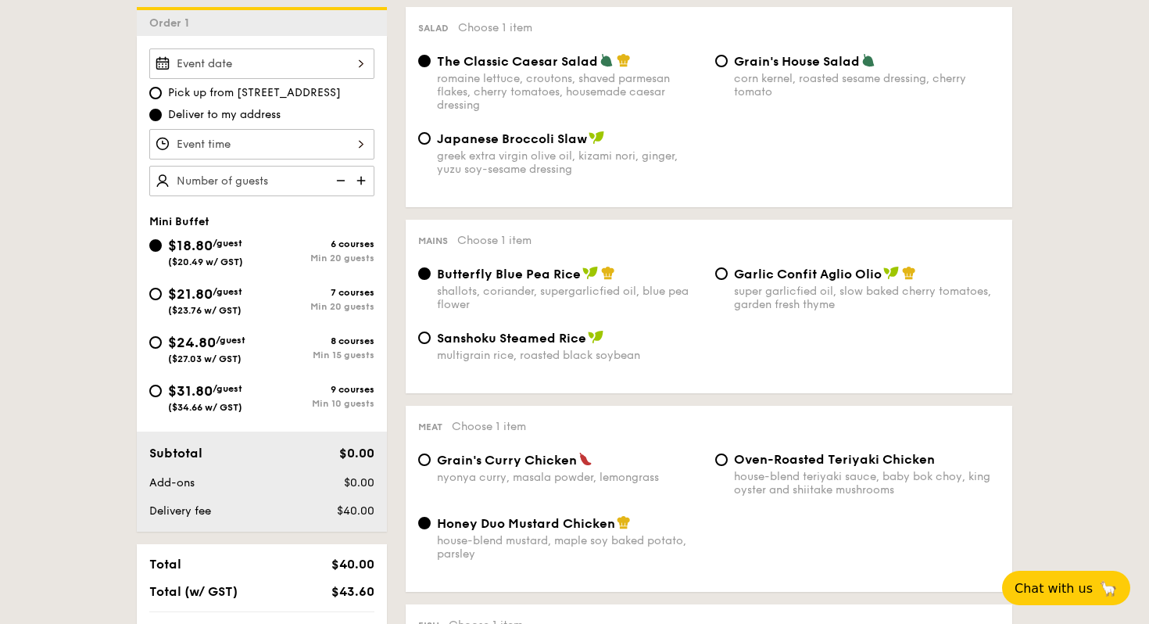
scroll to position [456, 0]
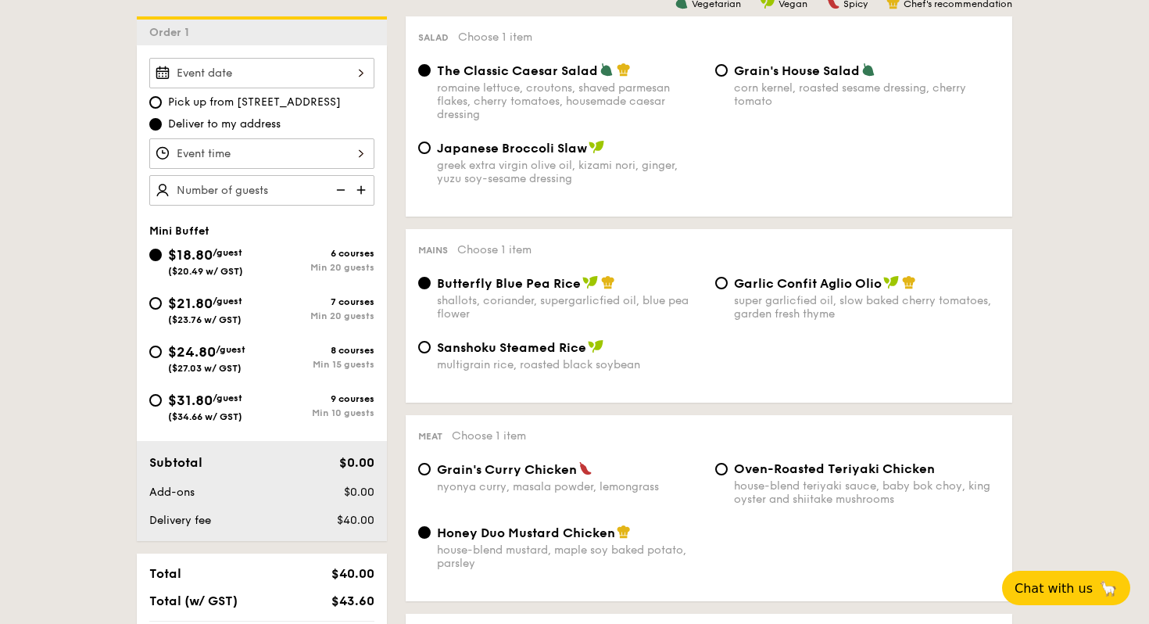
click at [308, 74] on div at bounding box center [261, 73] width 225 height 30
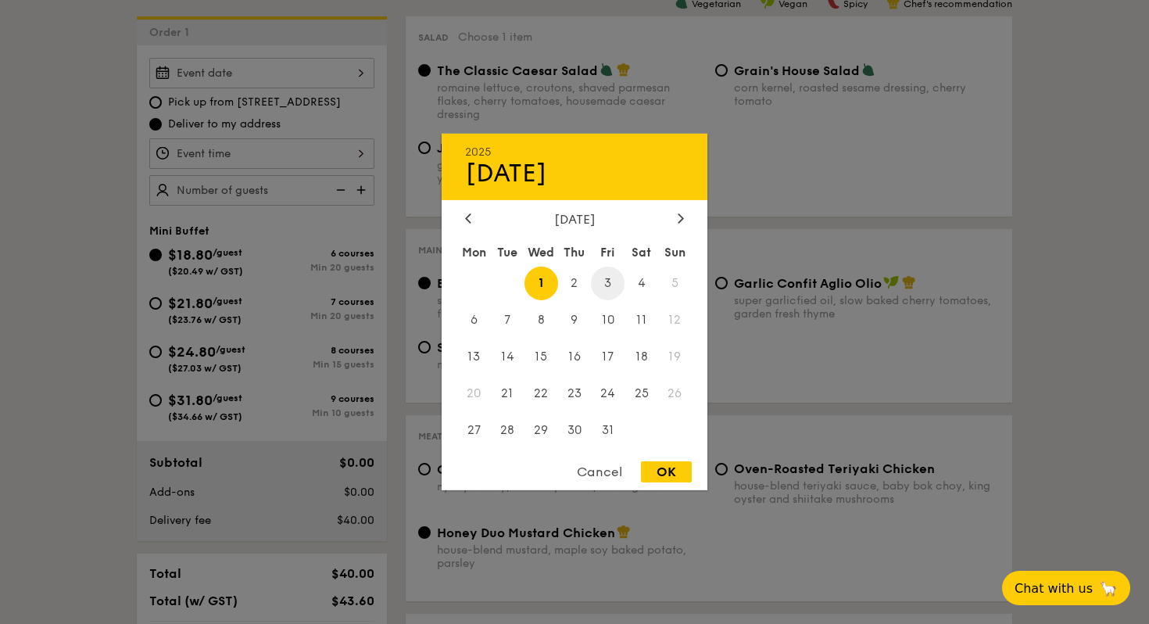
click at [610, 285] on span "3" at bounding box center [608, 284] width 34 height 34
click at [304, 146] on div at bounding box center [574, 312] width 1149 height 624
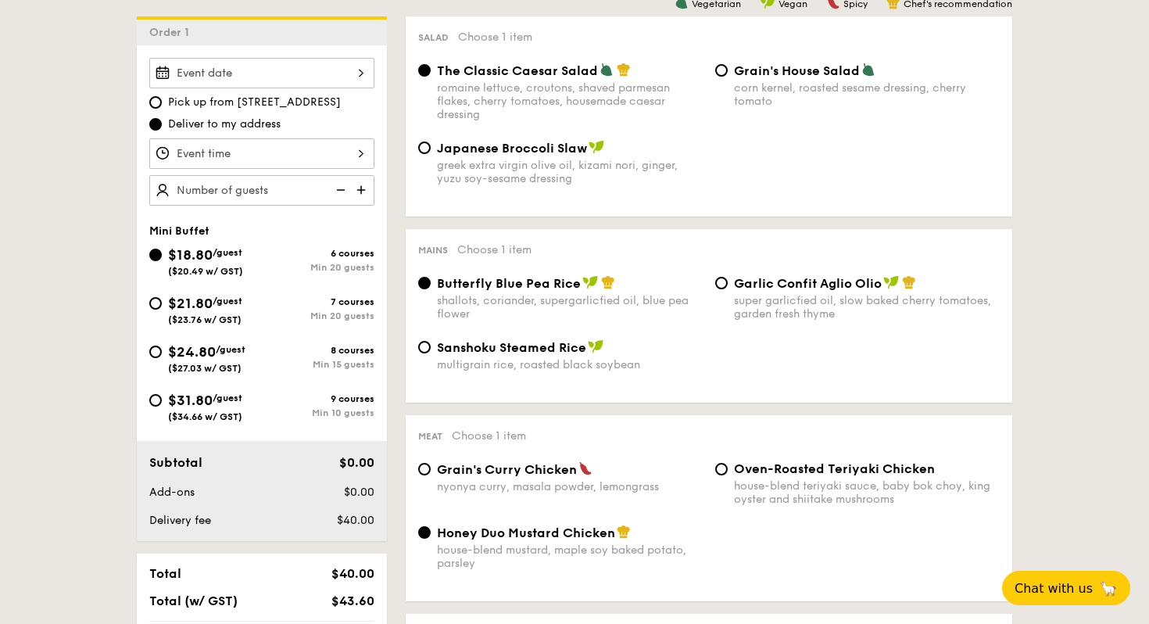
click at [325, 73] on div at bounding box center [261, 73] width 225 height 30
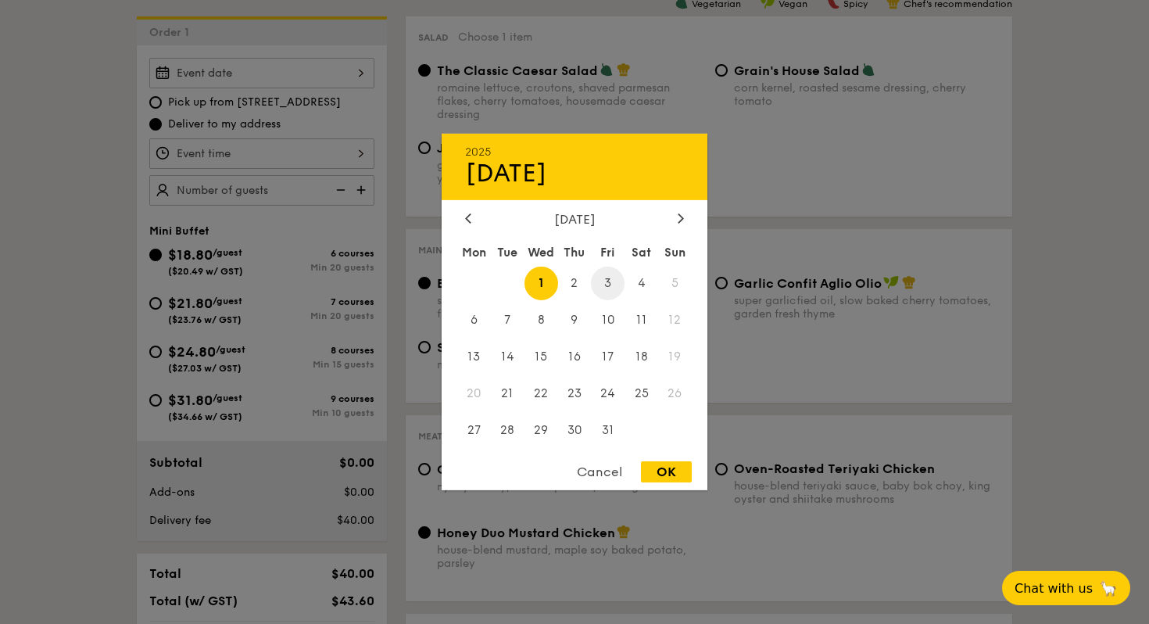
click at [615, 281] on span "3" at bounding box center [608, 284] width 34 height 34
click at [668, 476] on div "OK" at bounding box center [666, 471] width 51 height 21
type input "[DATE]"
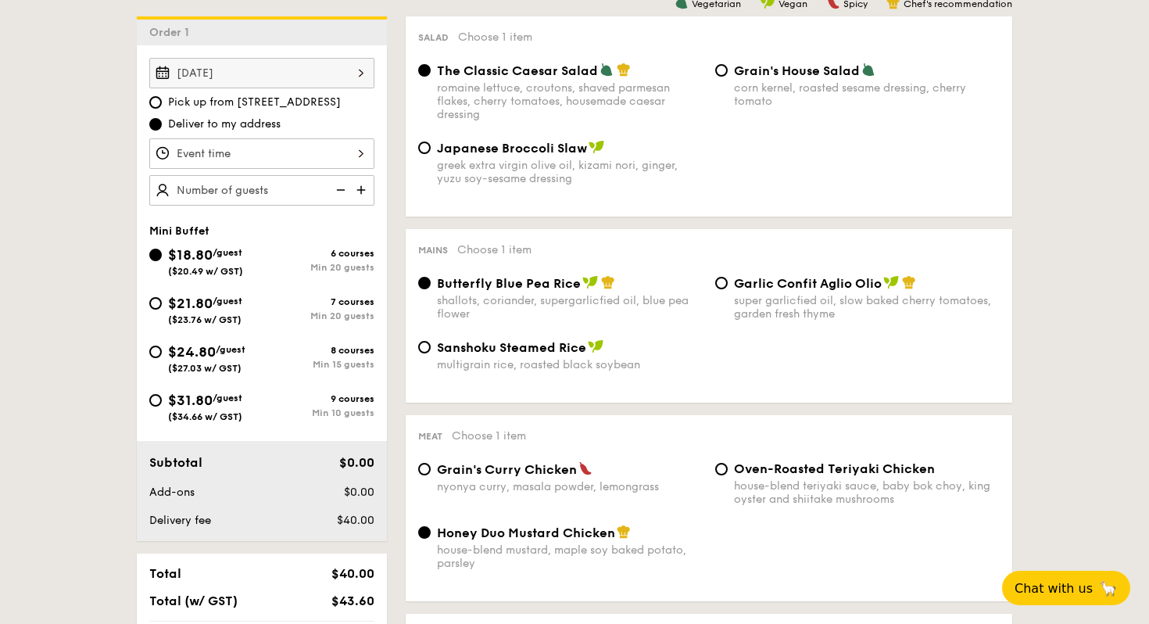
click at [308, 149] on div at bounding box center [261, 153] width 225 height 30
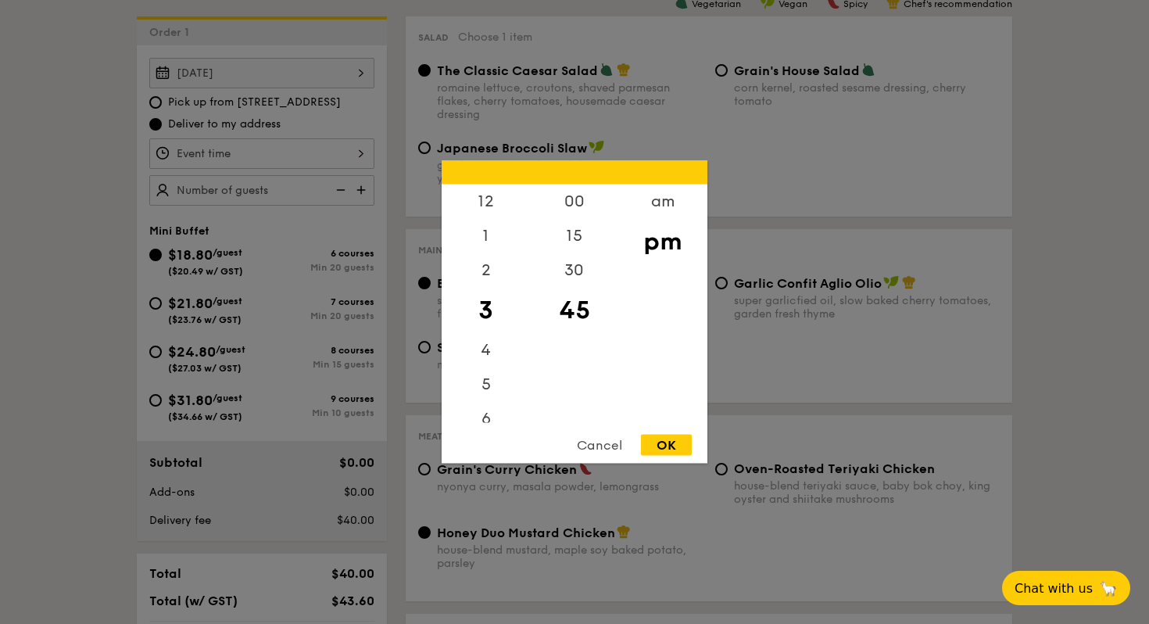
scroll to position [185, 0]
click at [491, 270] on div "7" at bounding box center [486, 273] width 88 height 45
click at [579, 206] on div "00" at bounding box center [574, 206] width 88 height 45
click at [648, 436] on div "OK" at bounding box center [666, 445] width 51 height 21
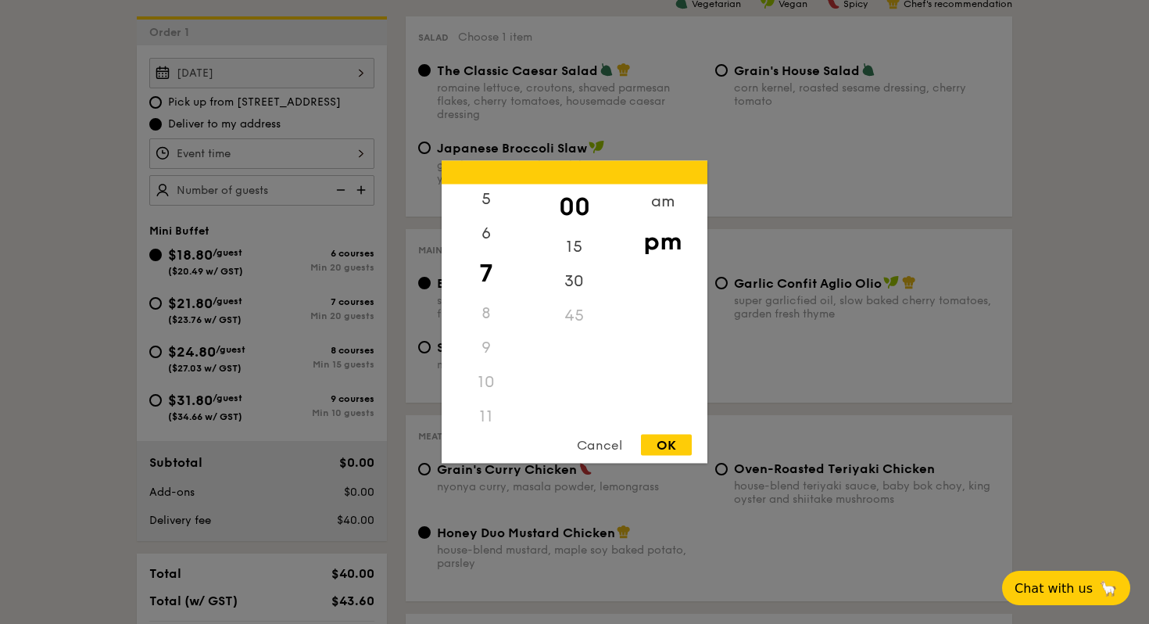
type input "7:00PM"
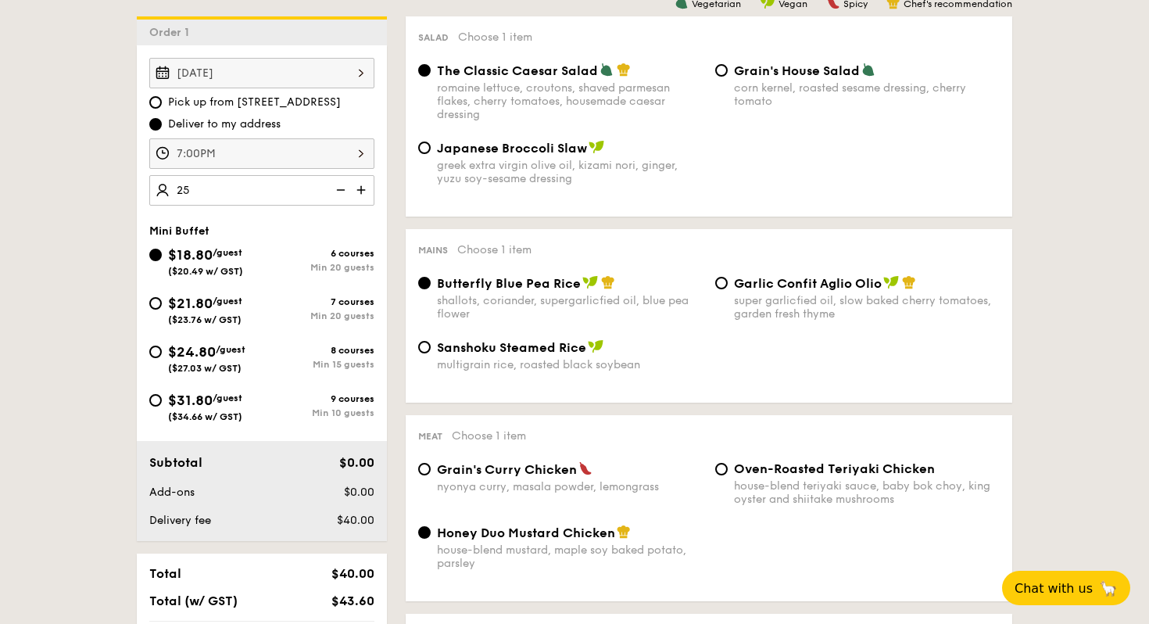
type input "25 guests"
click at [209, 313] on div "$21.80 /guest ($23.76 w/ GST)" at bounding box center [205, 308] width 74 height 33
click at [162, 310] on input "$21.80 /guest ($23.76 w/ GST) 7 courses Min 20 guests" at bounding box center [155, 303] width 13 height 13
radio input "true"
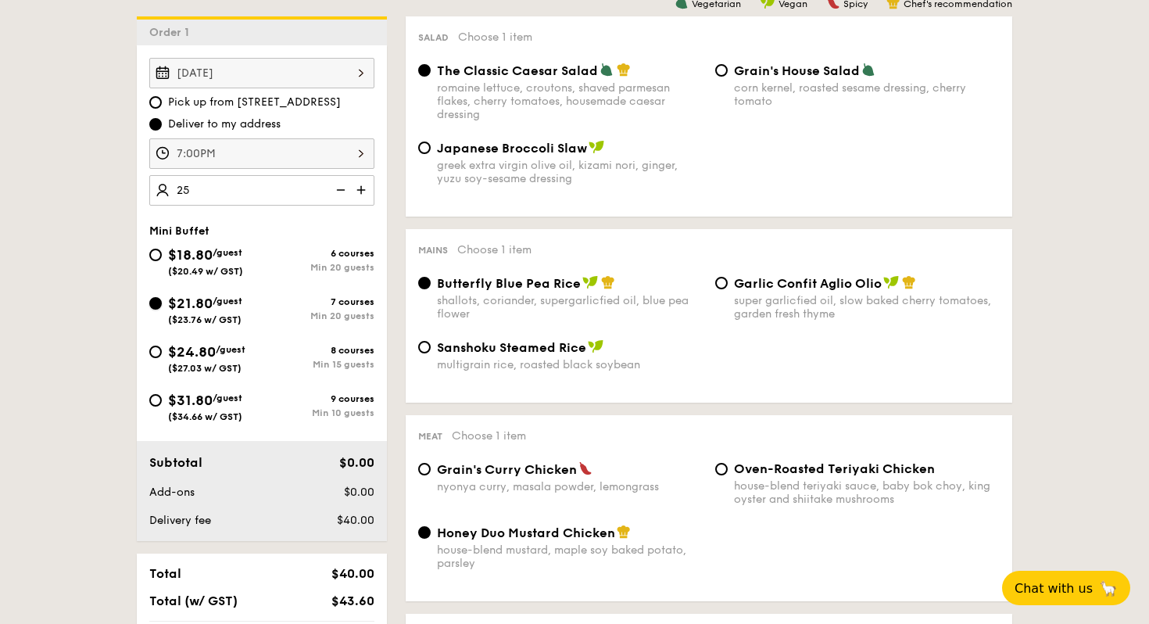
radio input "true"
radio input "false"
radio input "true"
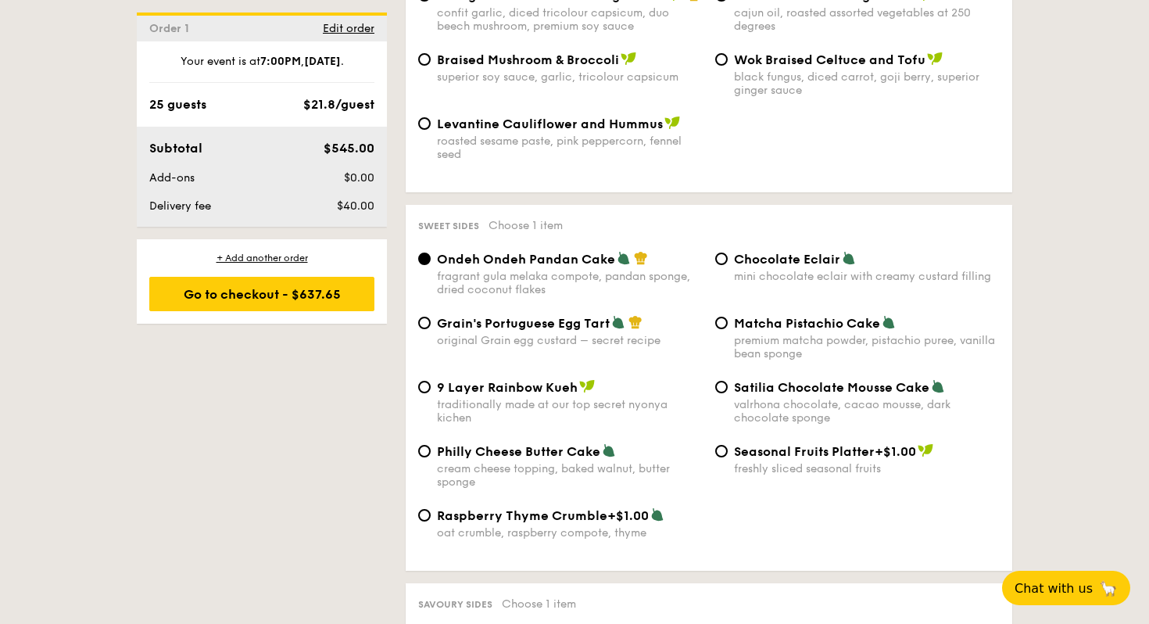
scroll to position [2196, 0]
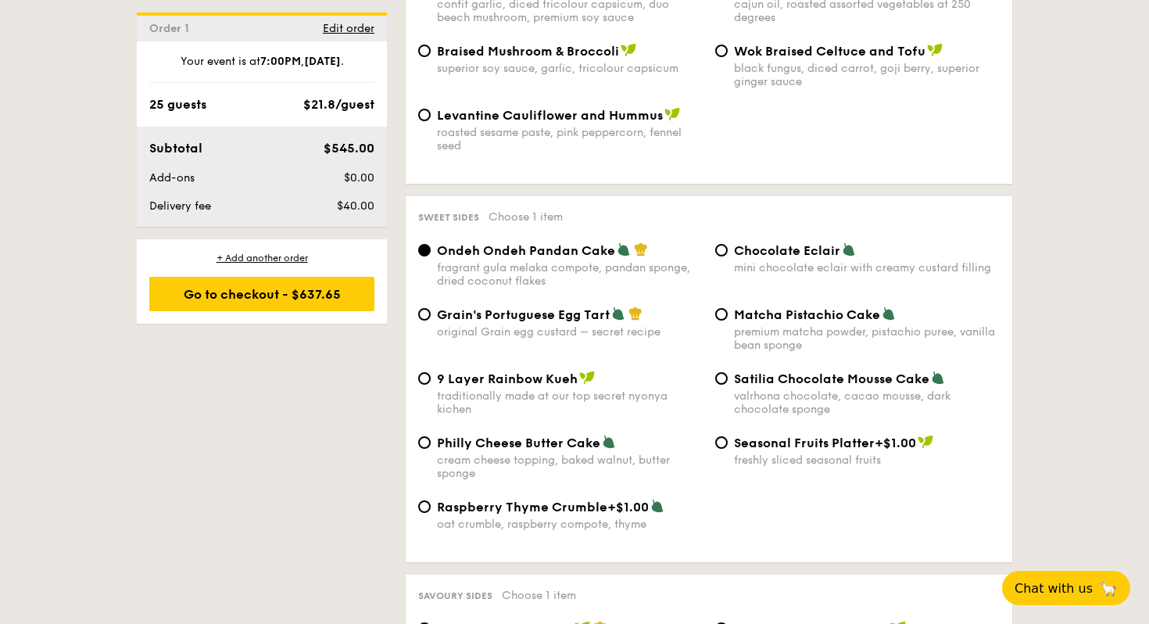
click at [750, 384] on span "Satilia Chocolate Mousse Cake" at bounding box center [831, 378] width 195 height 15
click at [728, 384] on input "Satilia Chocolate Mousse Cake valrhona chocolate, cacao mousse, dark chocolate …" at bounding box center [721, 378] width 13 height 13
radio input "true"
click at [576, 320] on span "Grain's Portuguese Egg Tart" at bounding box center [523, 314] width 173 height 15
click at [431, 320] on input "Grain's Portuguese Egg Tart original Grain egg custard – secret recipe" at bounding box center [424, 314] width 13 height 13
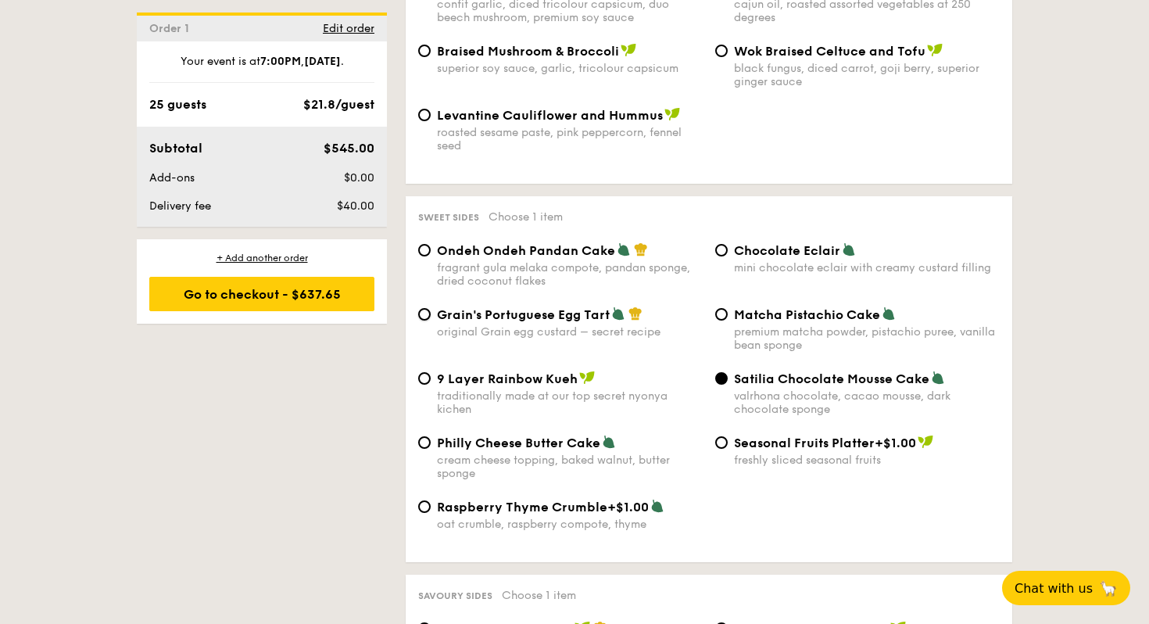
radio input "true"
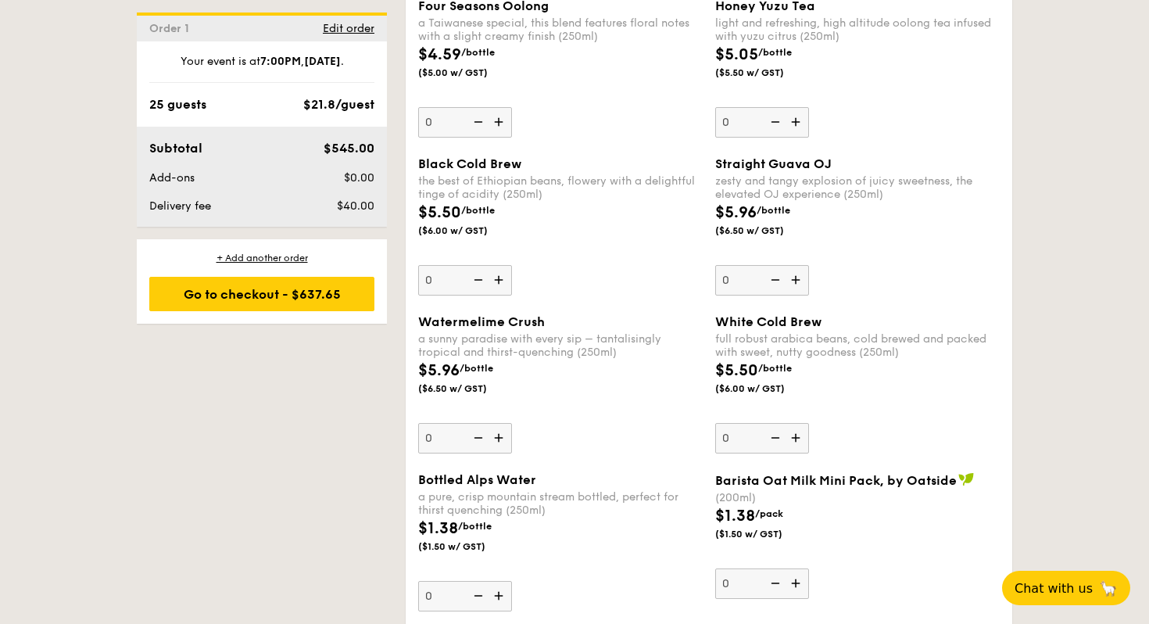
scroll to position [3826, 0]
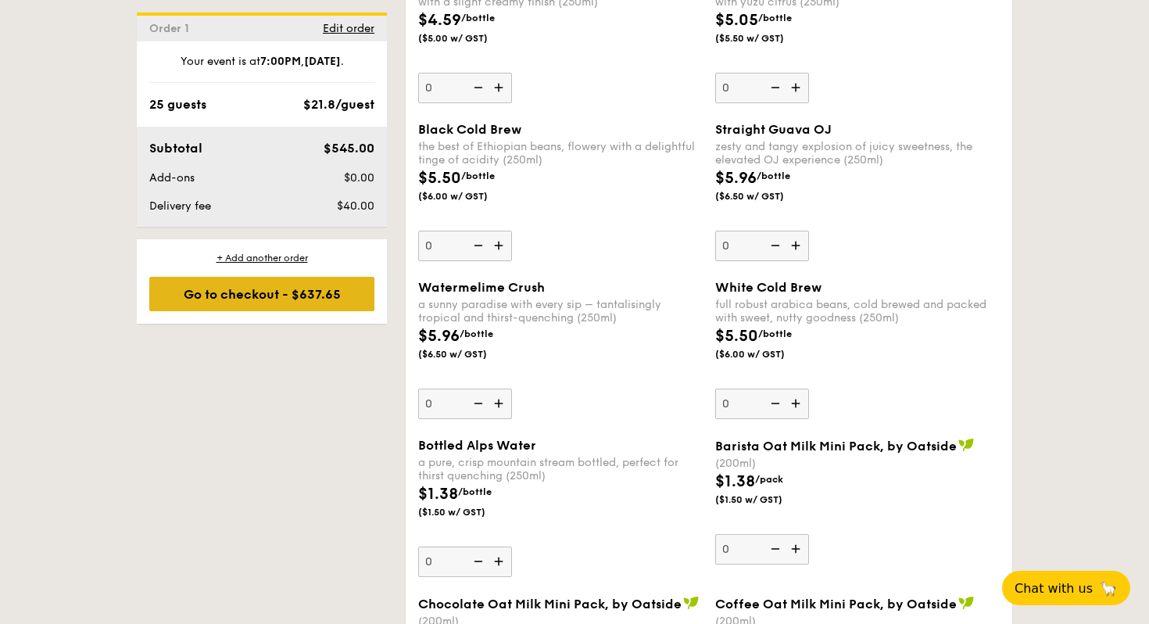
click at [349, 285] on div "Go to checkout - $637.65" at bounding box center [261, 294] width 225 height 34
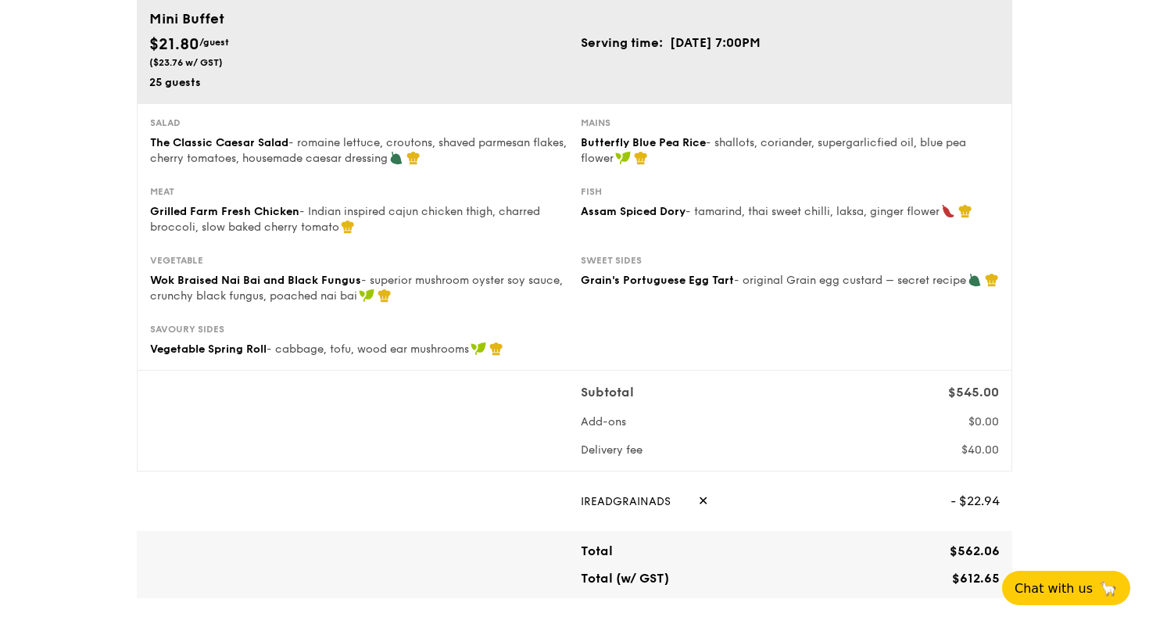
scroll to position [167, 0]
